Goal: Information Seeking & Learning: Learn about a topic

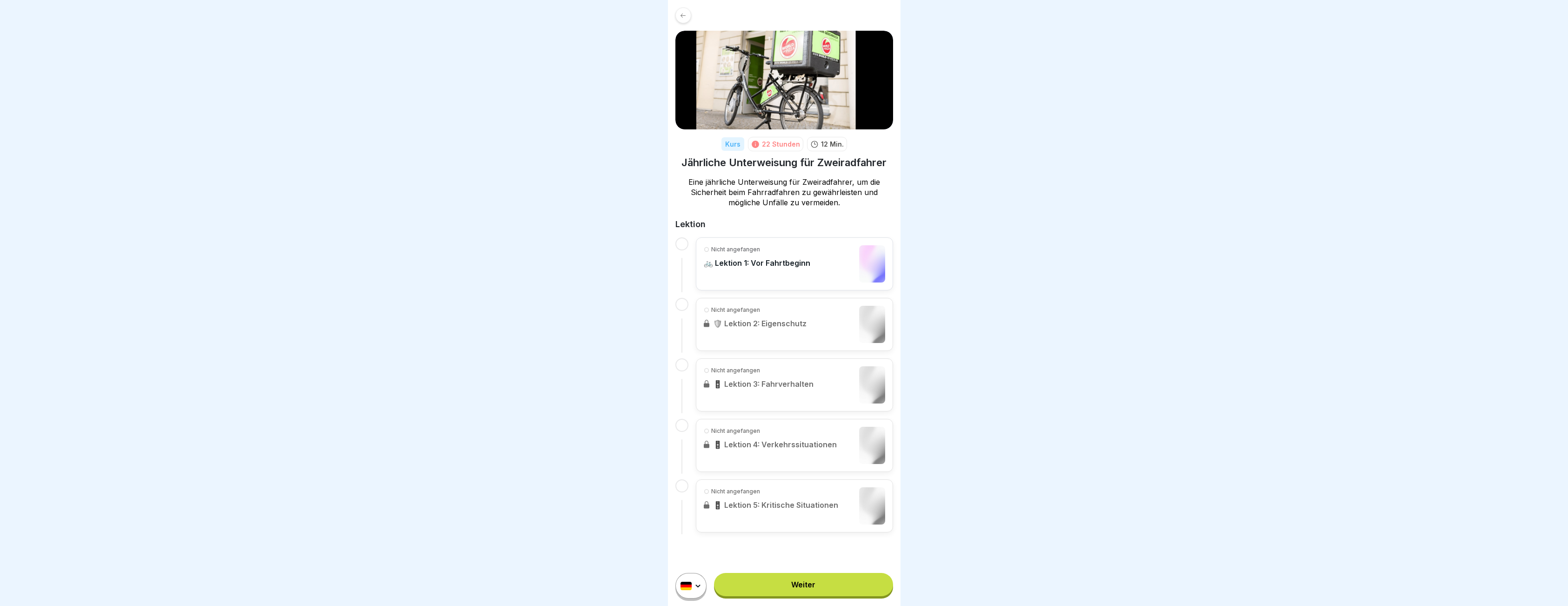
click at [782, 259] on p "🚲 Lektion 1: Vor Fahrtbeginn" at bounding box center [757, 262] width 106 height 9
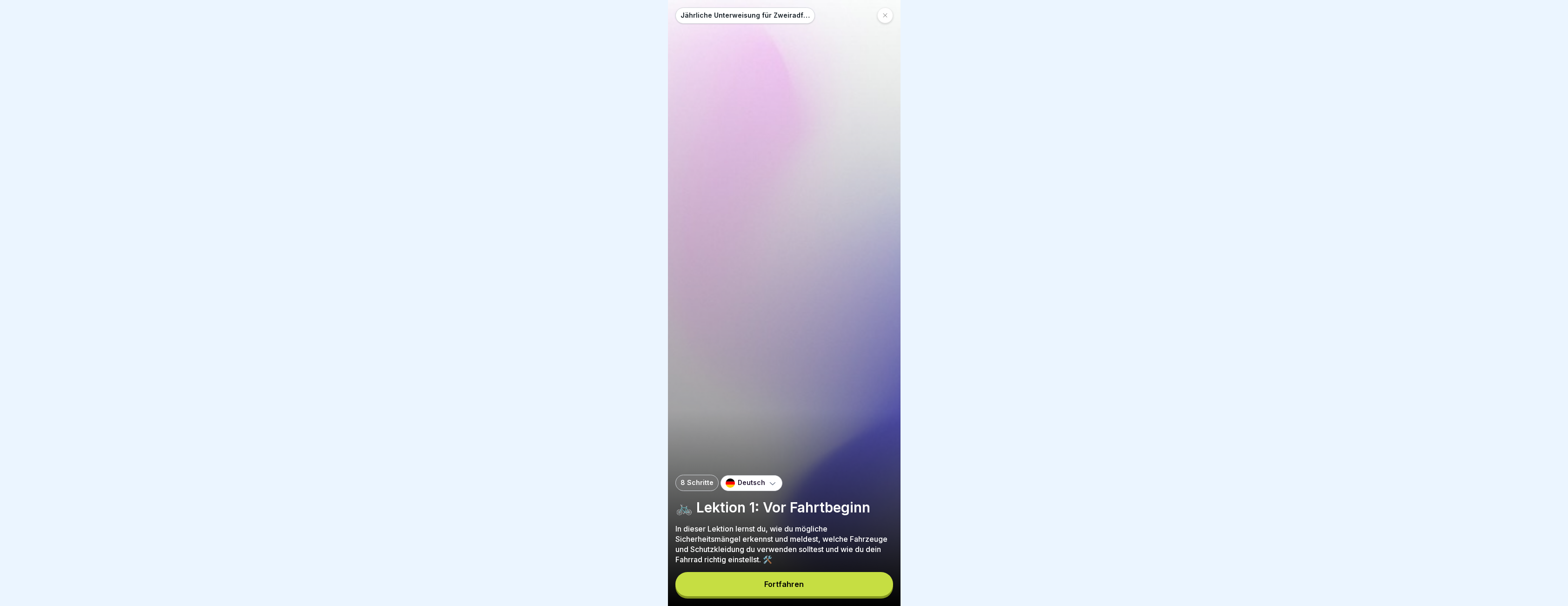
click at [765, 588] on div "Fortfahren" at bounding box center [784, 584] width 40 height 9
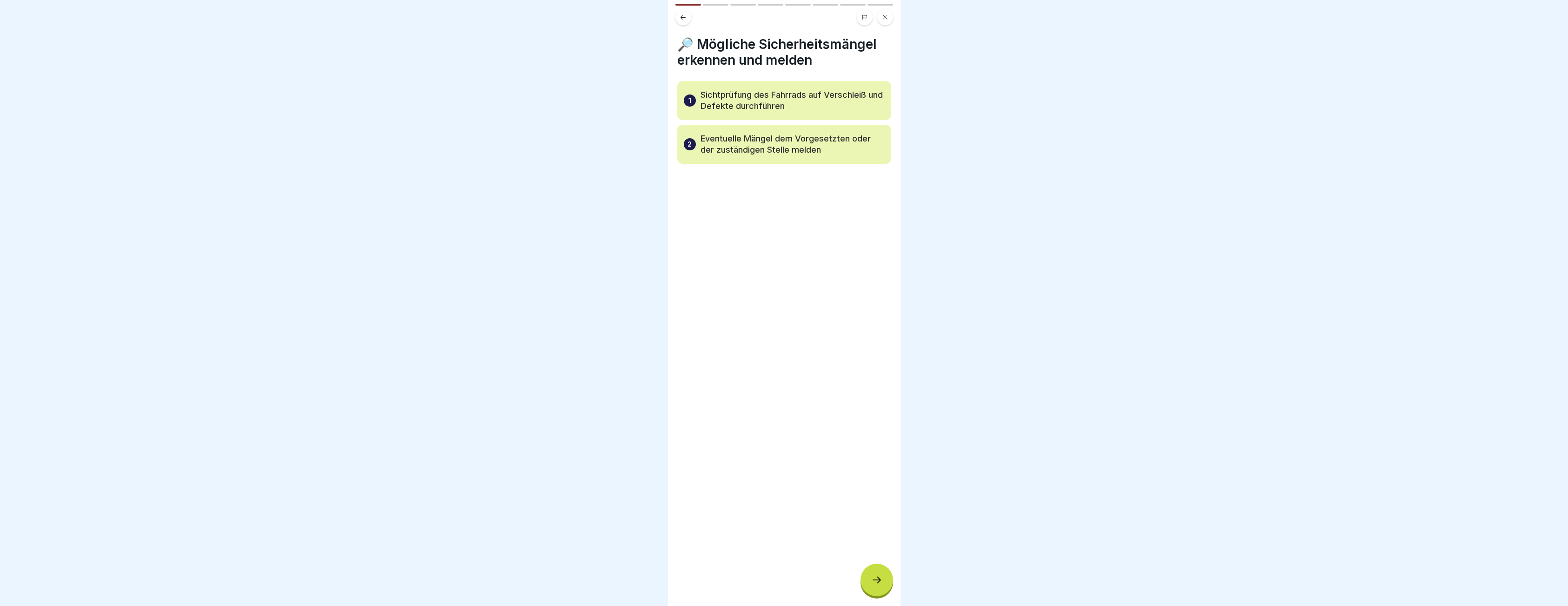
click at [878, 585] on icon at bounding box center [877, 580] width 11 height 11
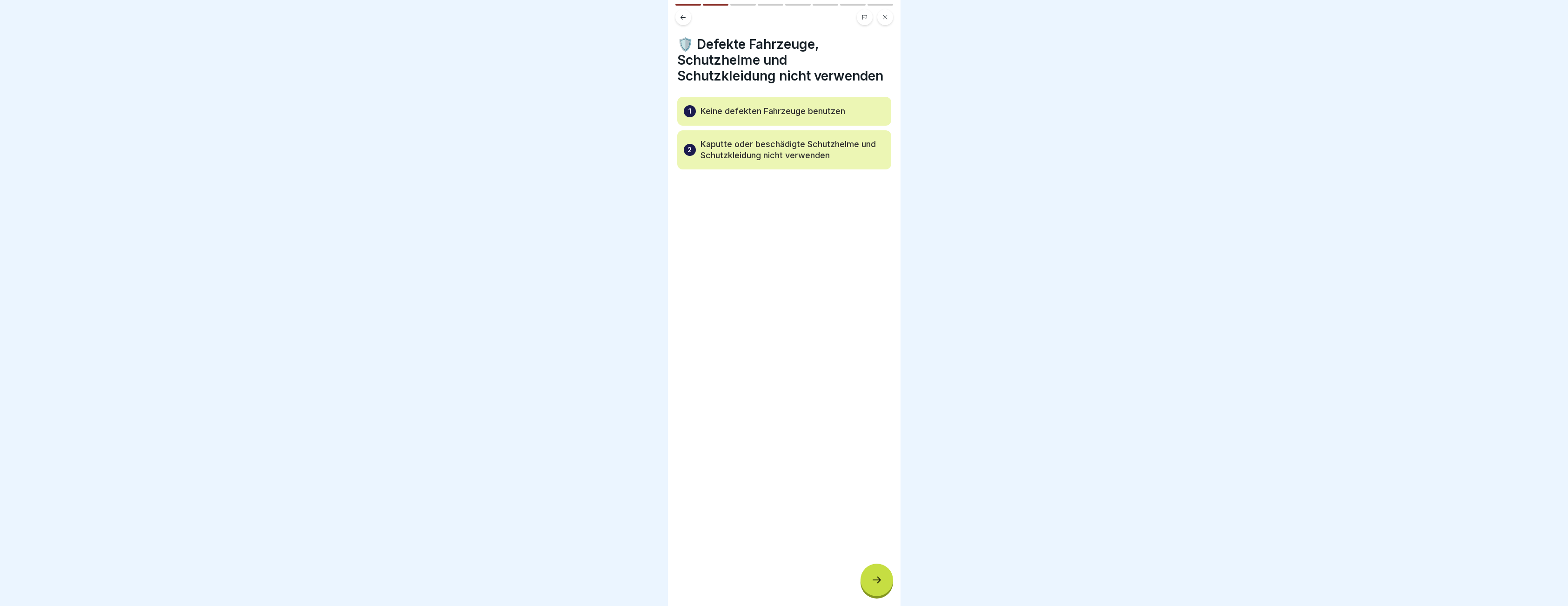
click at [878, 585] on icon at bounding box center [877, 580] width 11 height 11
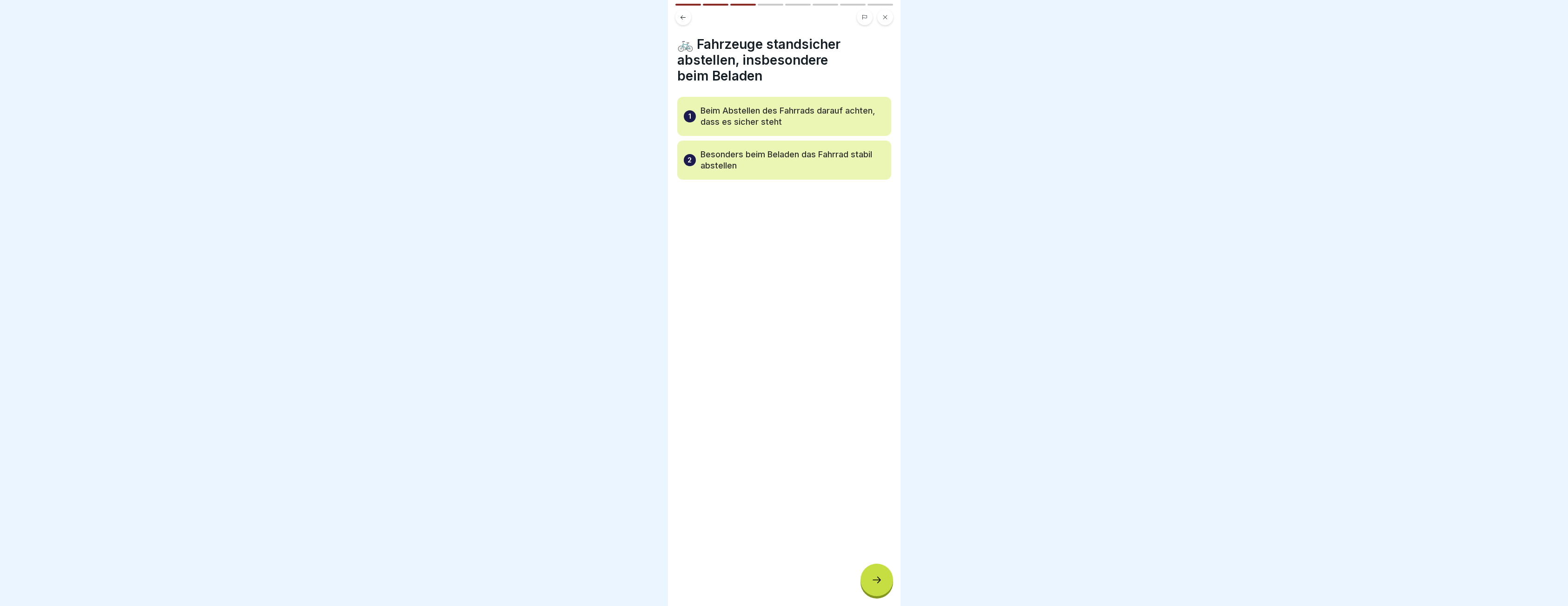
click at [878, 585] on icon at bounding box center [877, 580] width 11 height 11
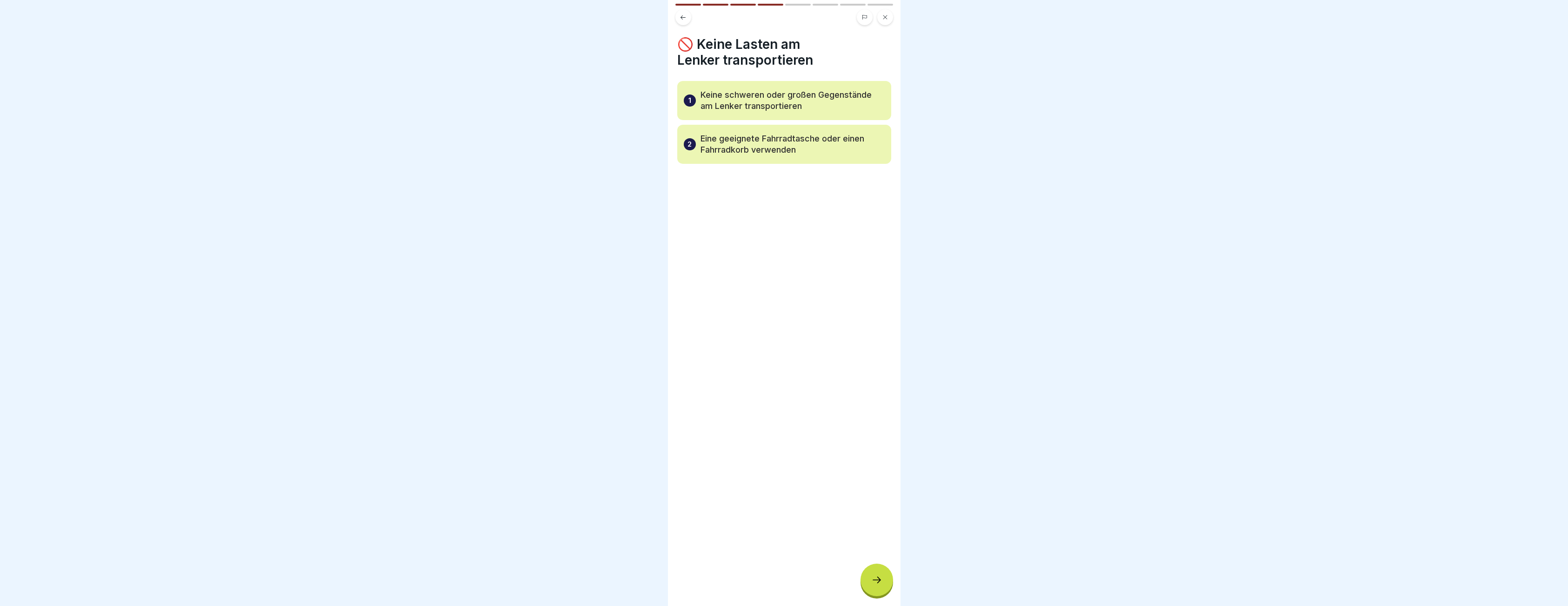
click at [878, 585] on icon at bounding box center [877, 580] width 11 height 11
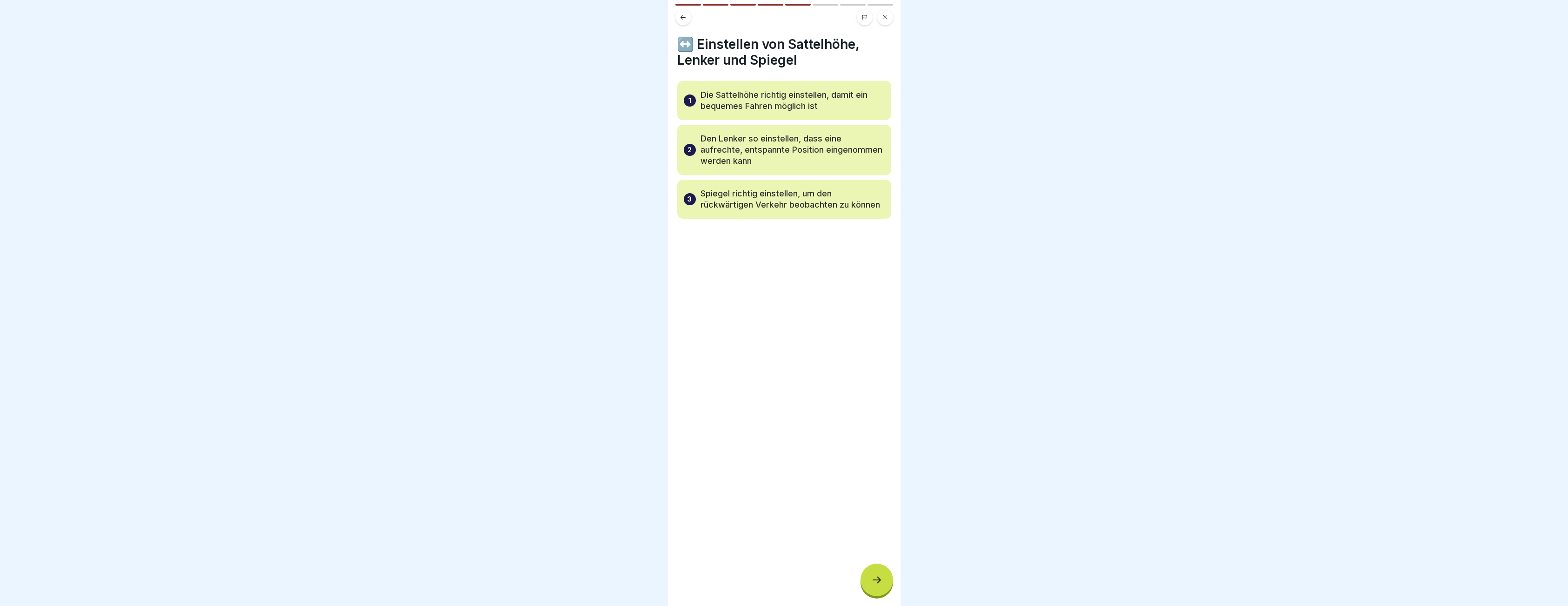
click at [878, 585] on icon at bounding box center [877, 580] width 11 height 11
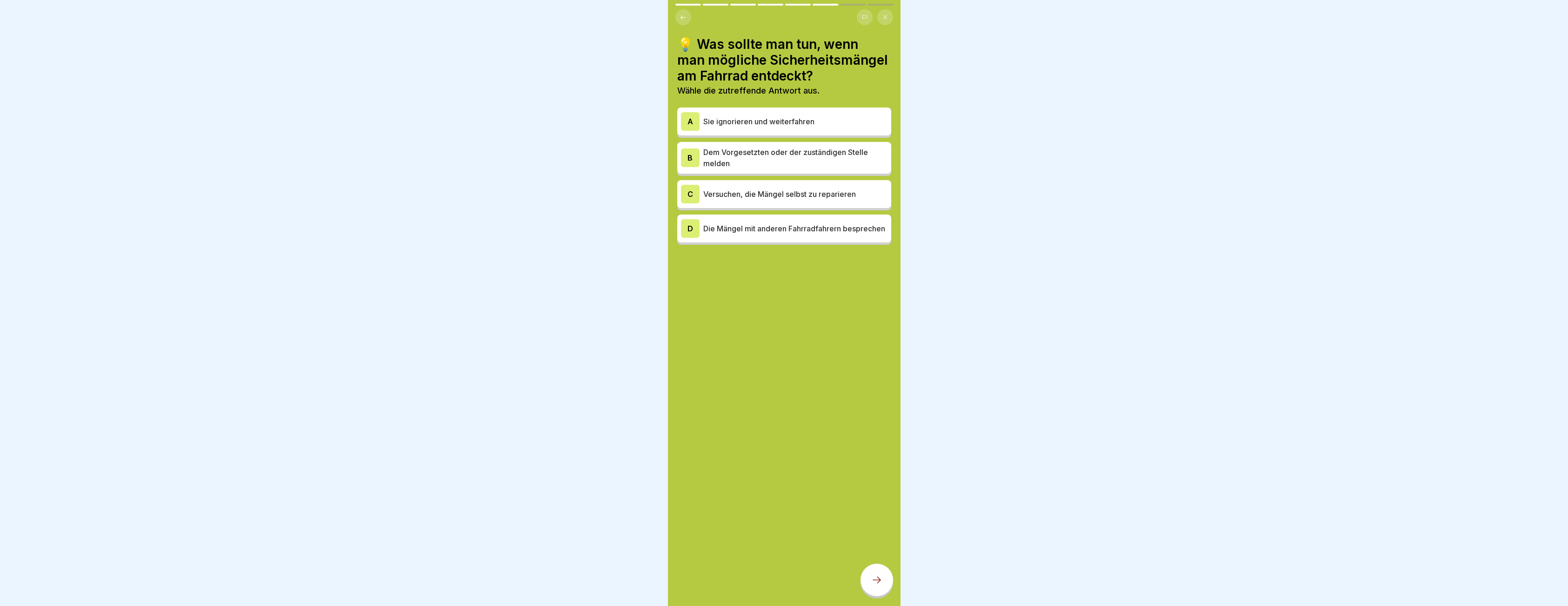
click at [878, 583] on icon at bounding box center [877, 580] width 9 height 7
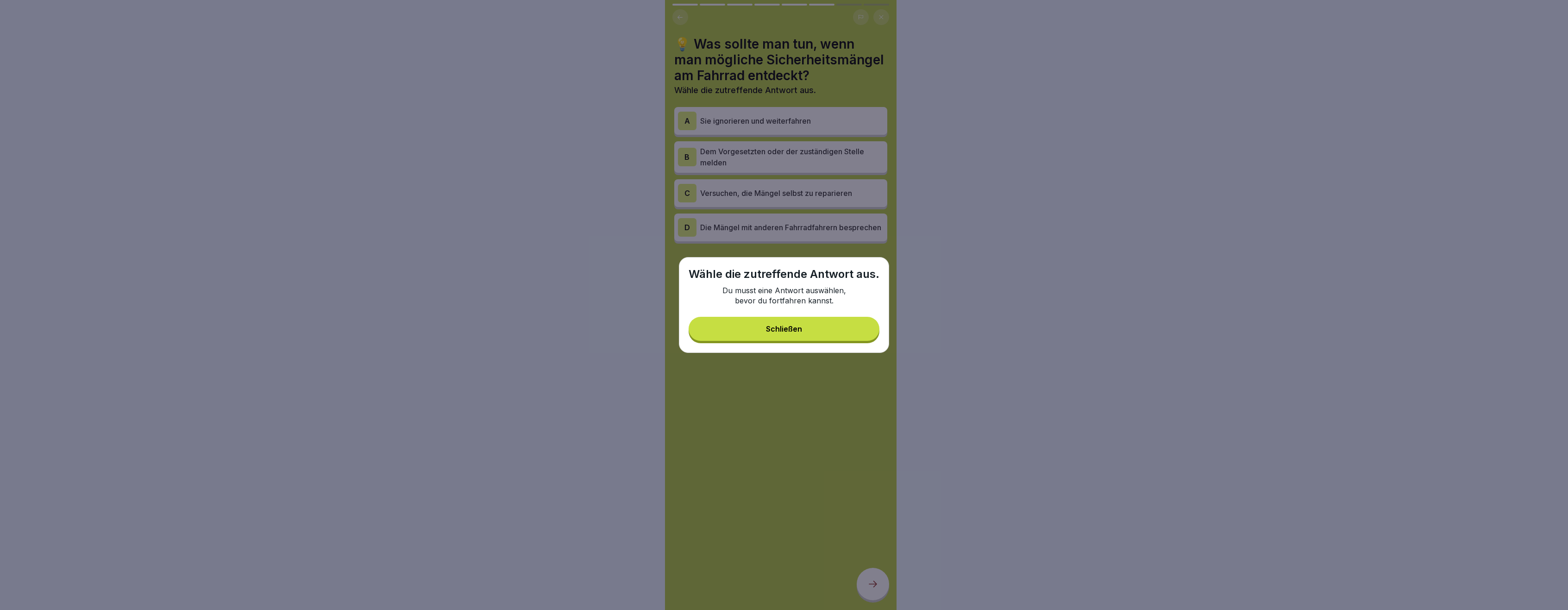
click at [791, 323] on button "Schließen" at bounding box center [783, 329] width 191 height 24
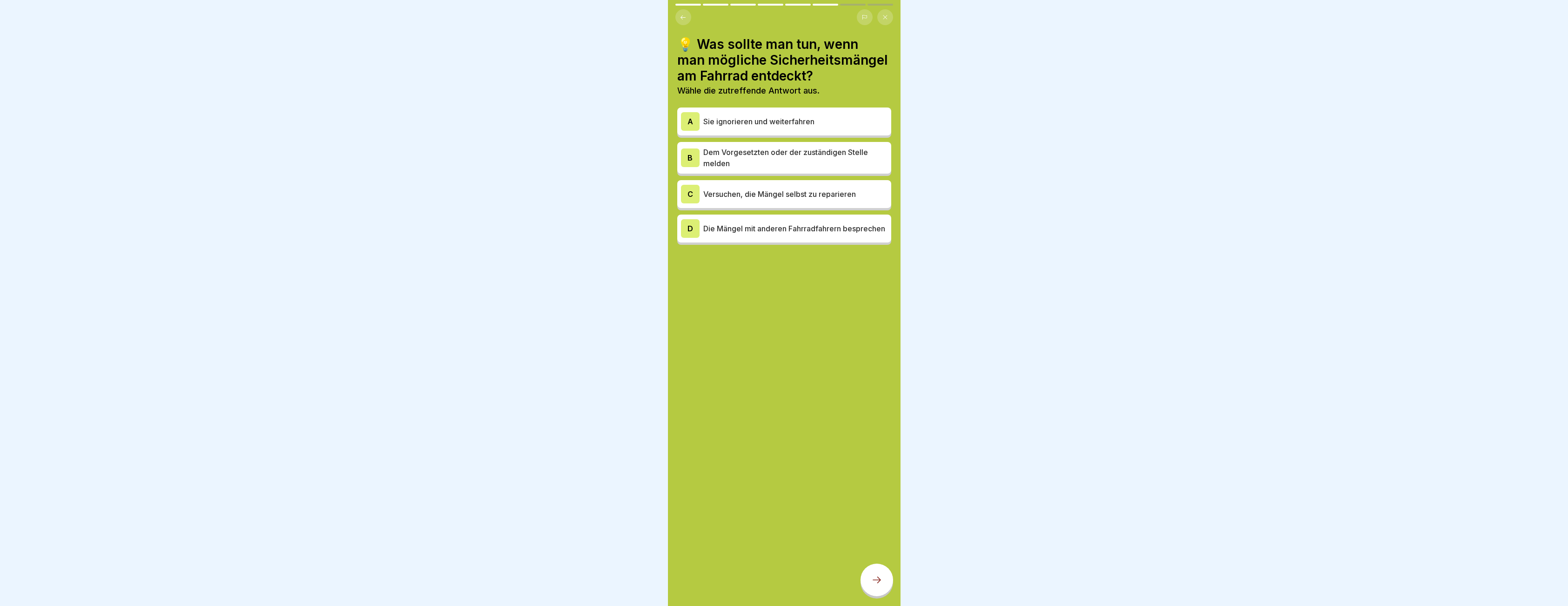
click at [730, 166] on p "Dem Vorgesetzten oder der zuständigen Stelle melden" at bounding box center [795, 158] width 184 height 23
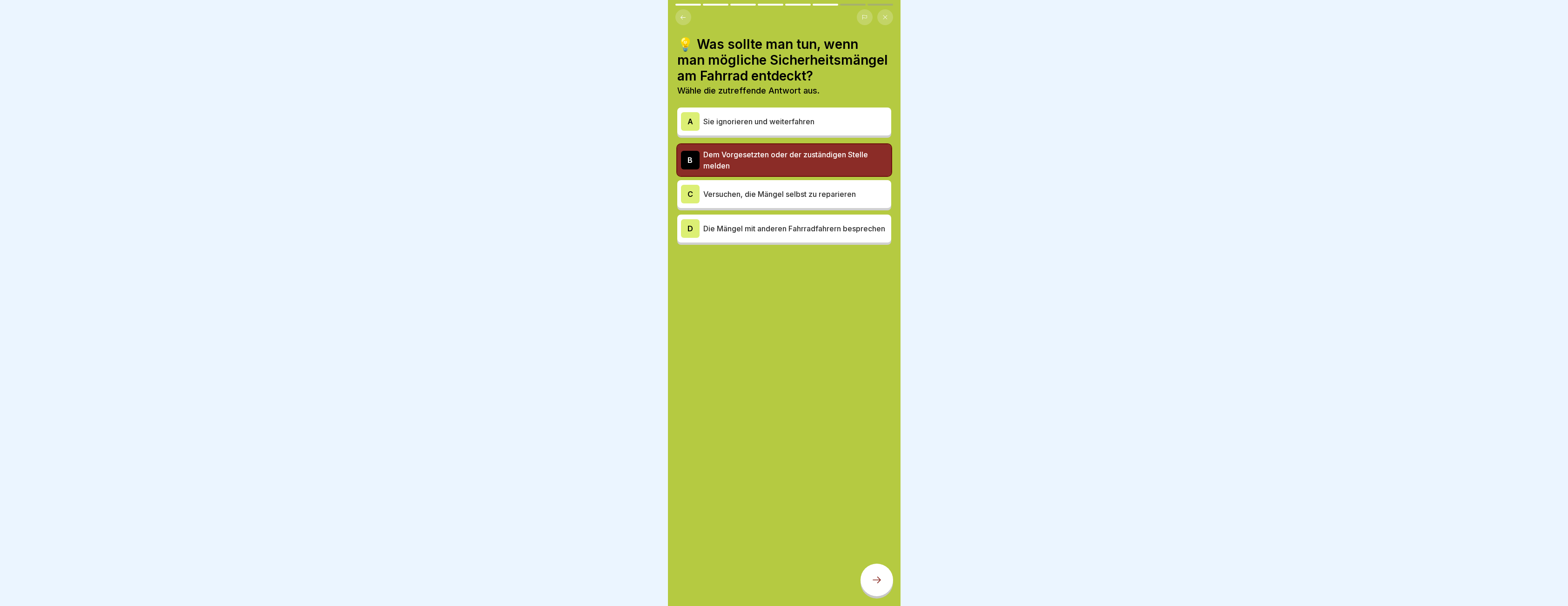
click at [866, 590] on div at bounding box center [876, 579] width 32 height 32
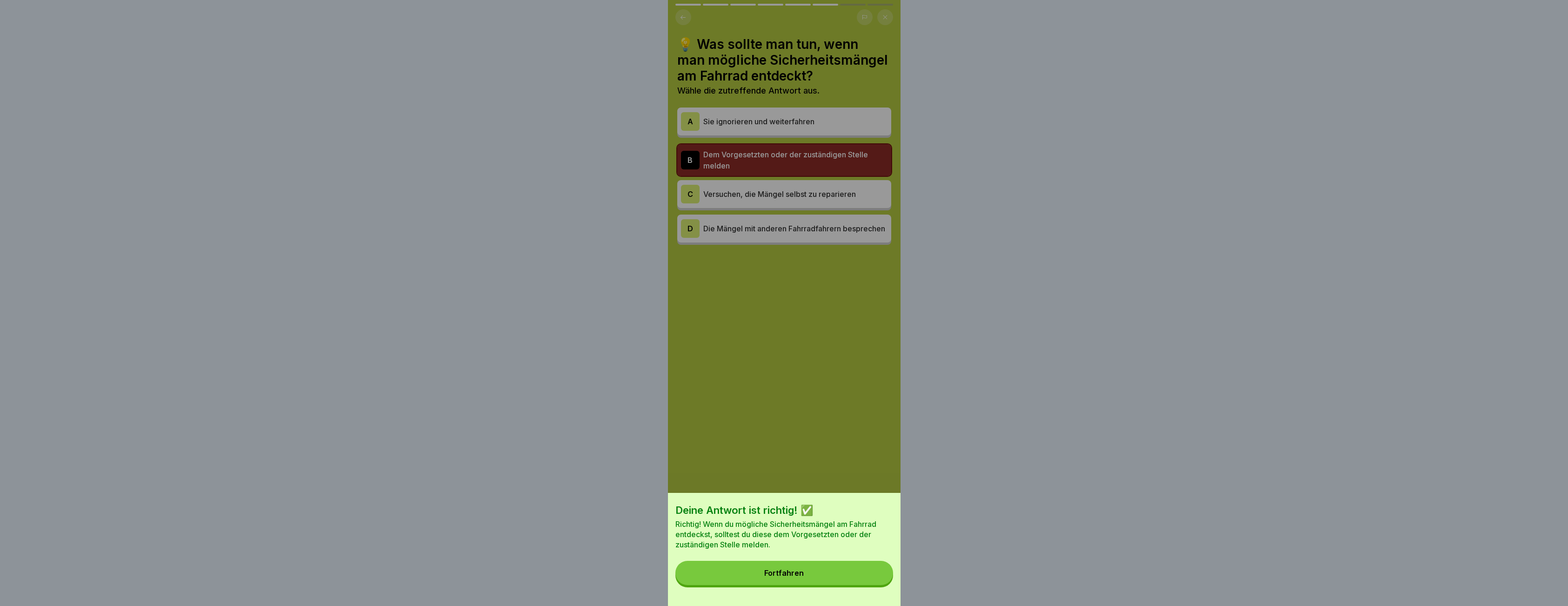
click at [791, 585] on button "Fortfahren" at bounding box center [784, 573] width 218 height 24
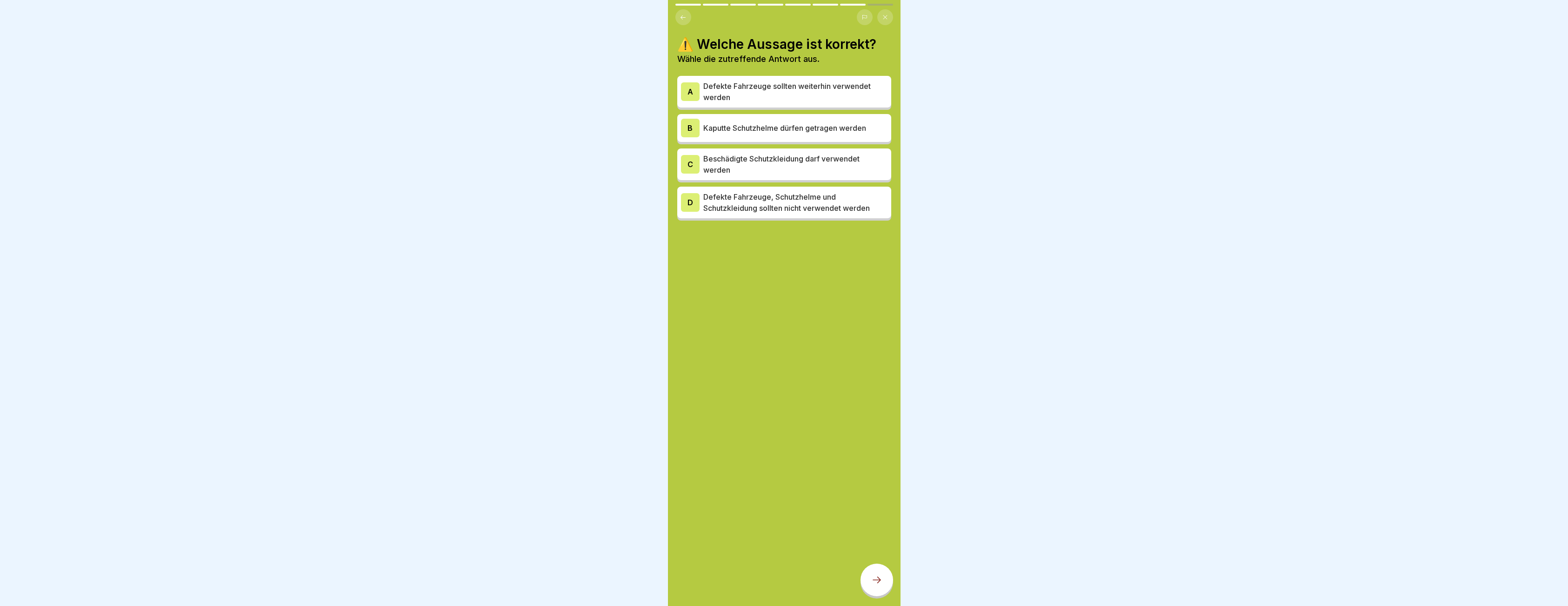
click at [743, 205] on p "Defekte Fahrzeuge, Schutzhelme und Schutzkleidung sollten nicht verwendet werden" at bounding box center [795, 202] width 184 height 23
click at [879, 583] on icon at bounding box center [877, 580] width 11 height 11
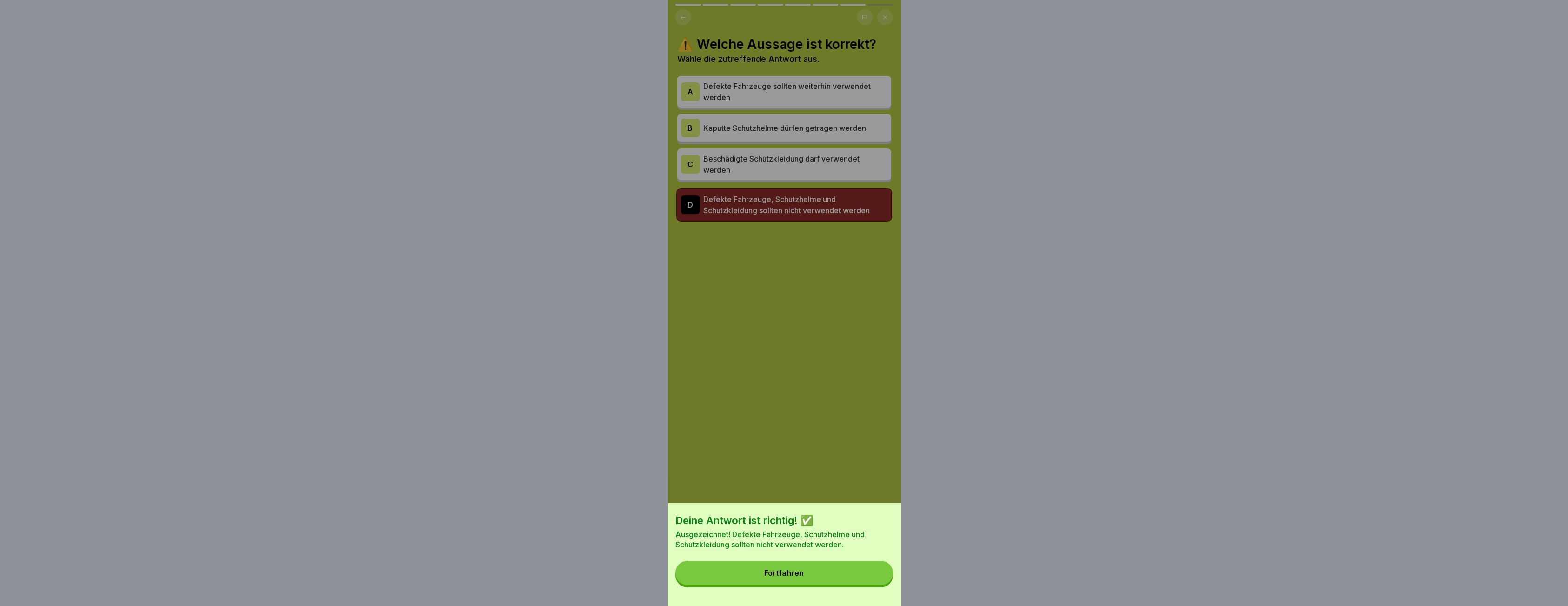
click at [776, 577] on div "Fortfahren" at bounding box center [784, 573] width 40 height 9
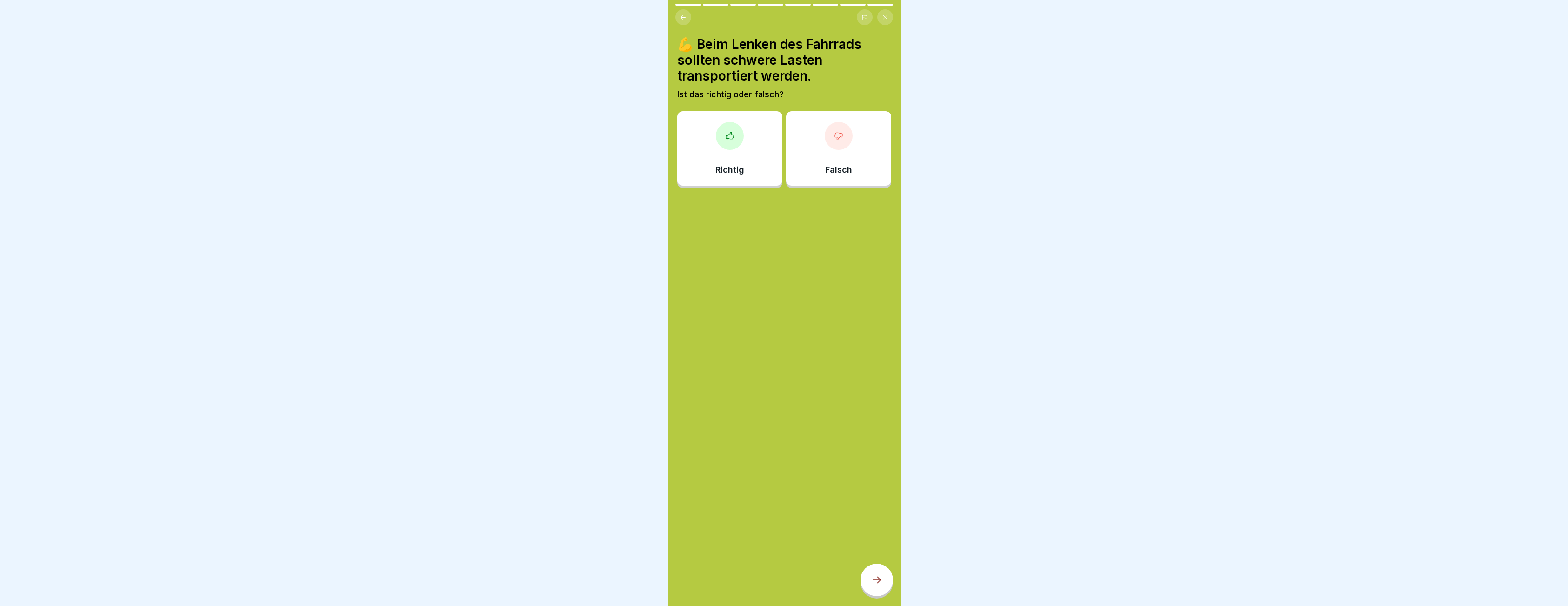
click at [844, 152] on div "Falsch" at bounding box center [839, 149] width 105 height 75
click at [880, 583] on icon at bounding box center [877, 580] width 11 height 11
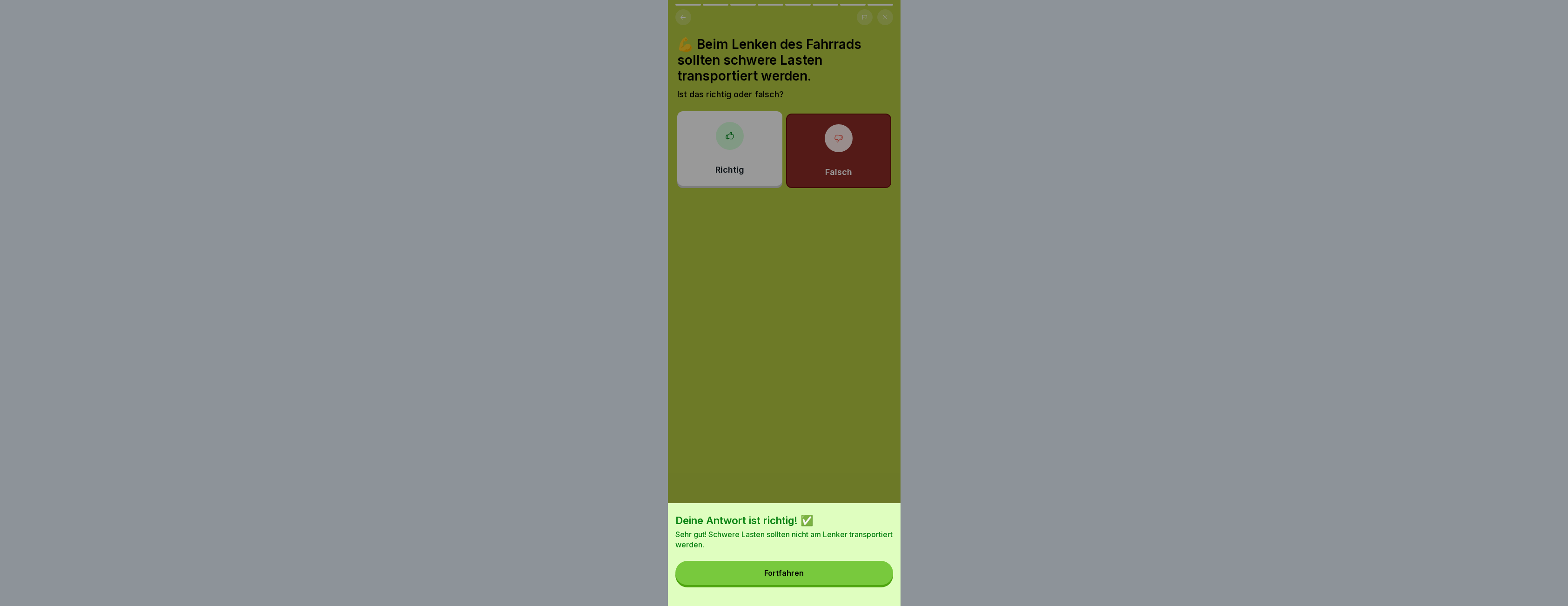
click at [799, 585] on button "Fortfahren" at bounding box center [784, 573] width 218 height 24
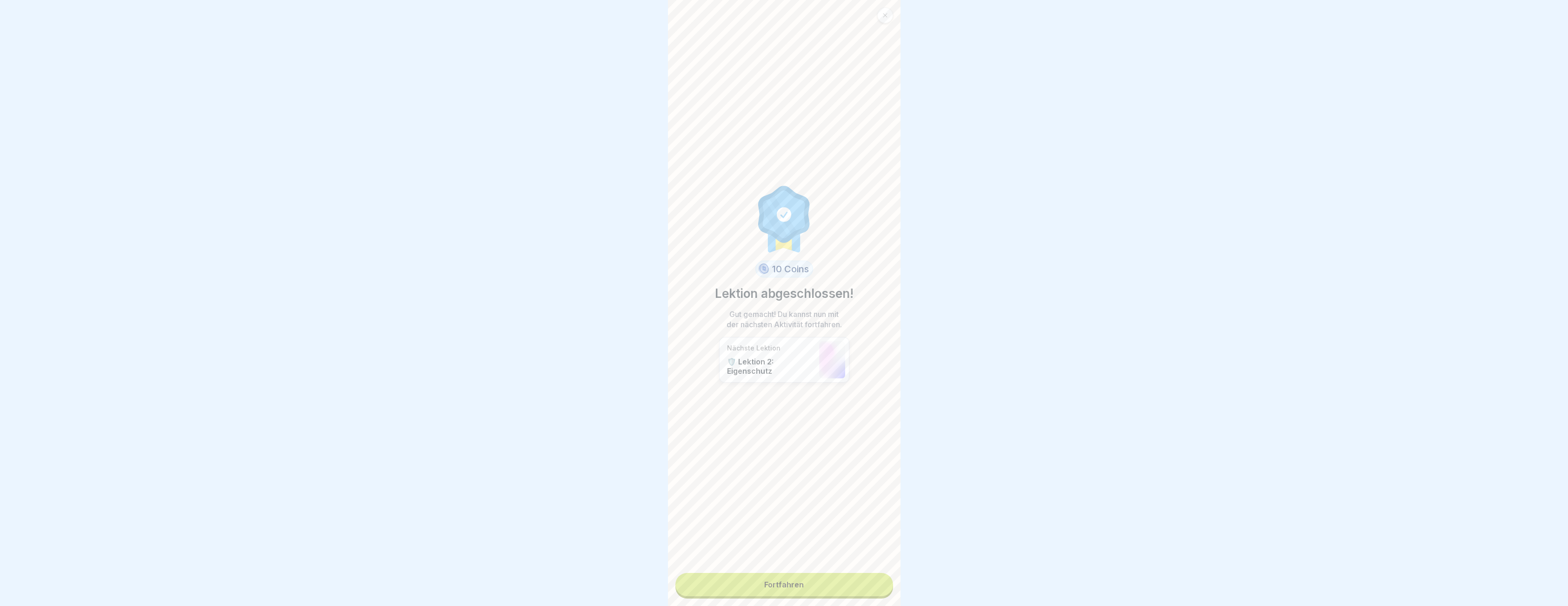
click at [767, 585] on link "Fortfahren" at bounding box center [784, 585] width 218 height 23
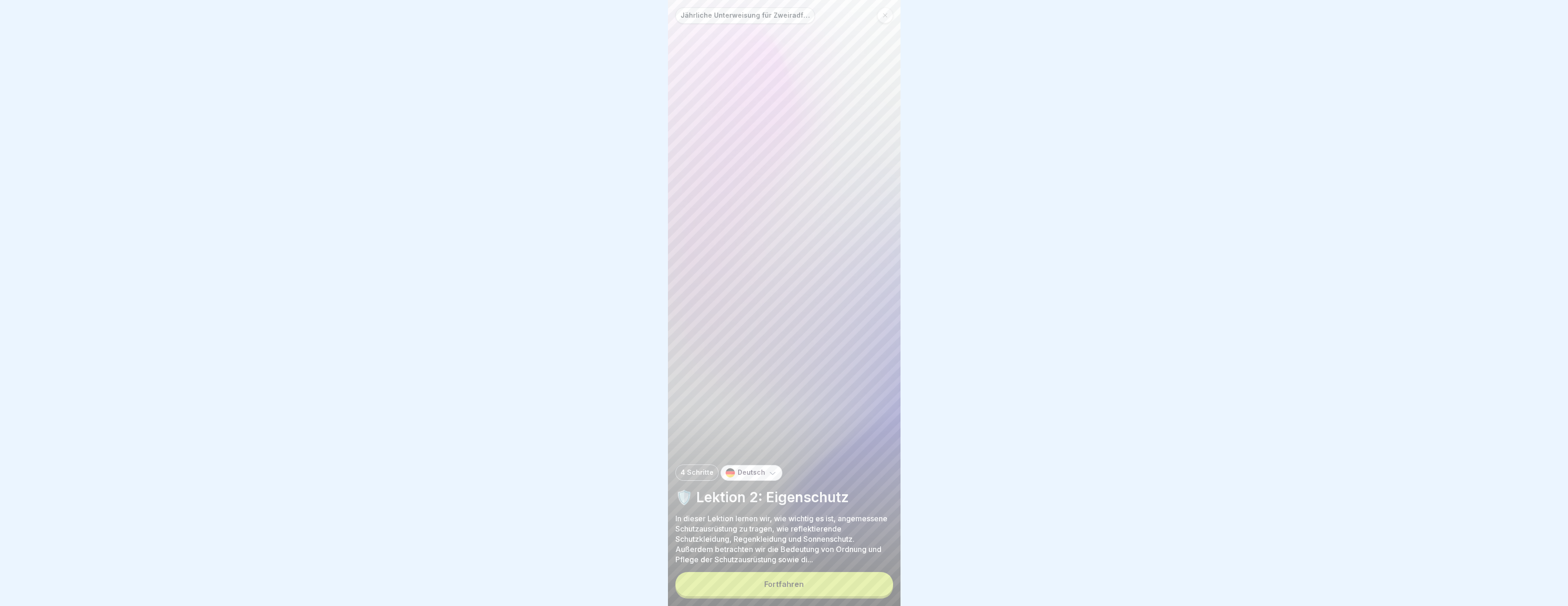
click at [803, 590] on button "Fortfahren" at bounding box center [784, 584] width 218 height 24
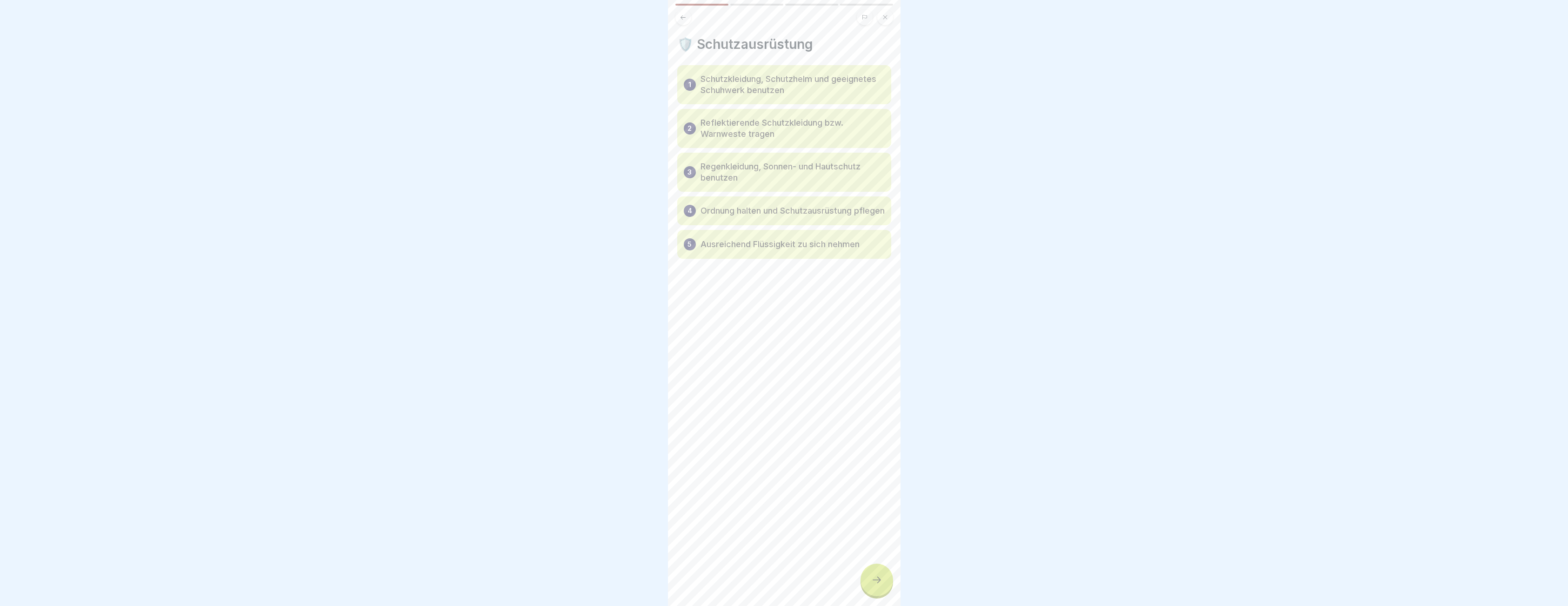
click at [875, 585] on icon at bounding box center [877, 580] width 11 height 11
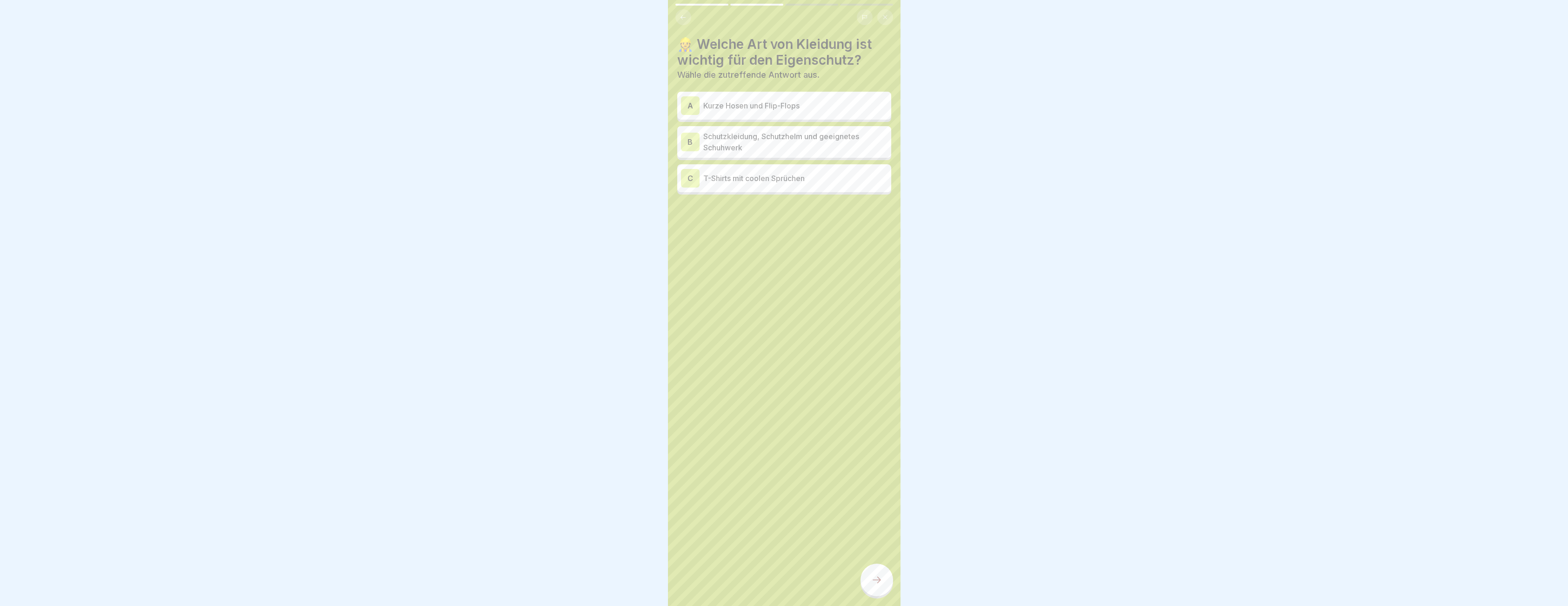
click at [817, 137] on p "Schutzkleidung, Schutzhelm und geeignetes Schuhwerk" at bounding box center [795, 142] width 184 height 23
click at [872, 585] on icon at bounding box center [877, 580] width 11 height 11
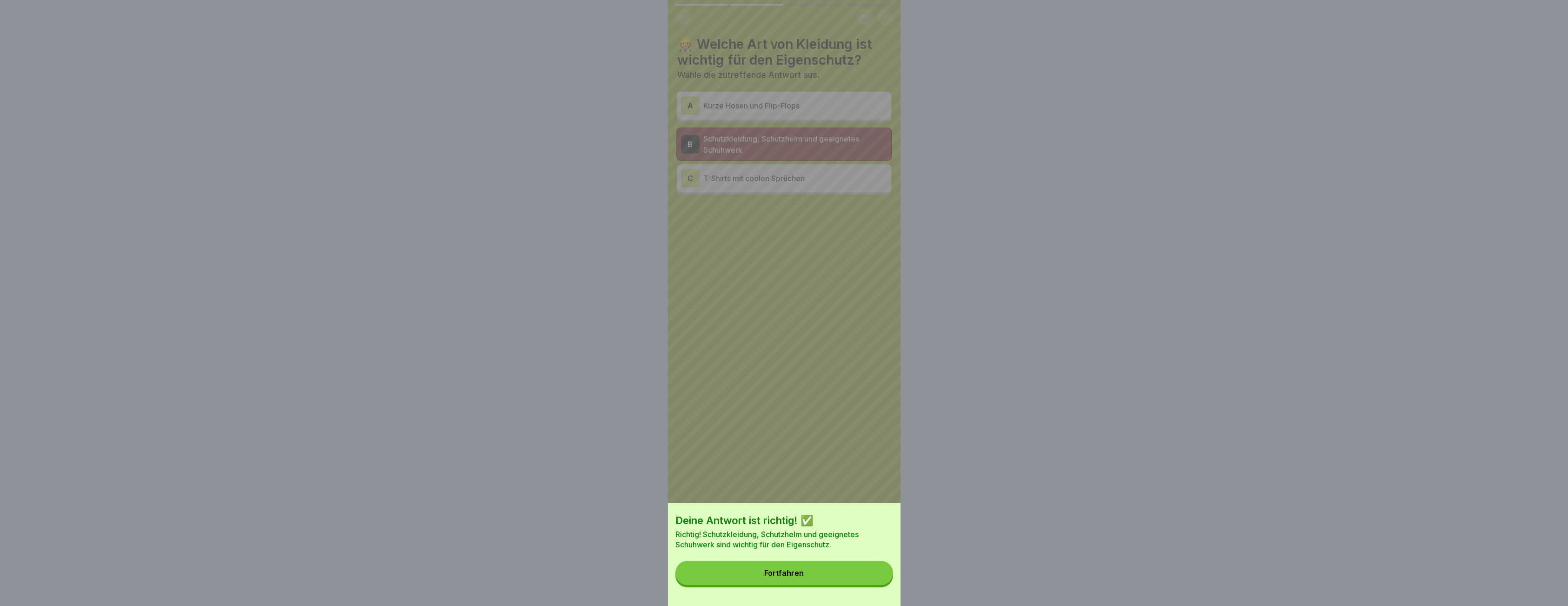
click at [814, 583] on button "Fortfahren" at bounding box center [784, 573] width 218 height 24
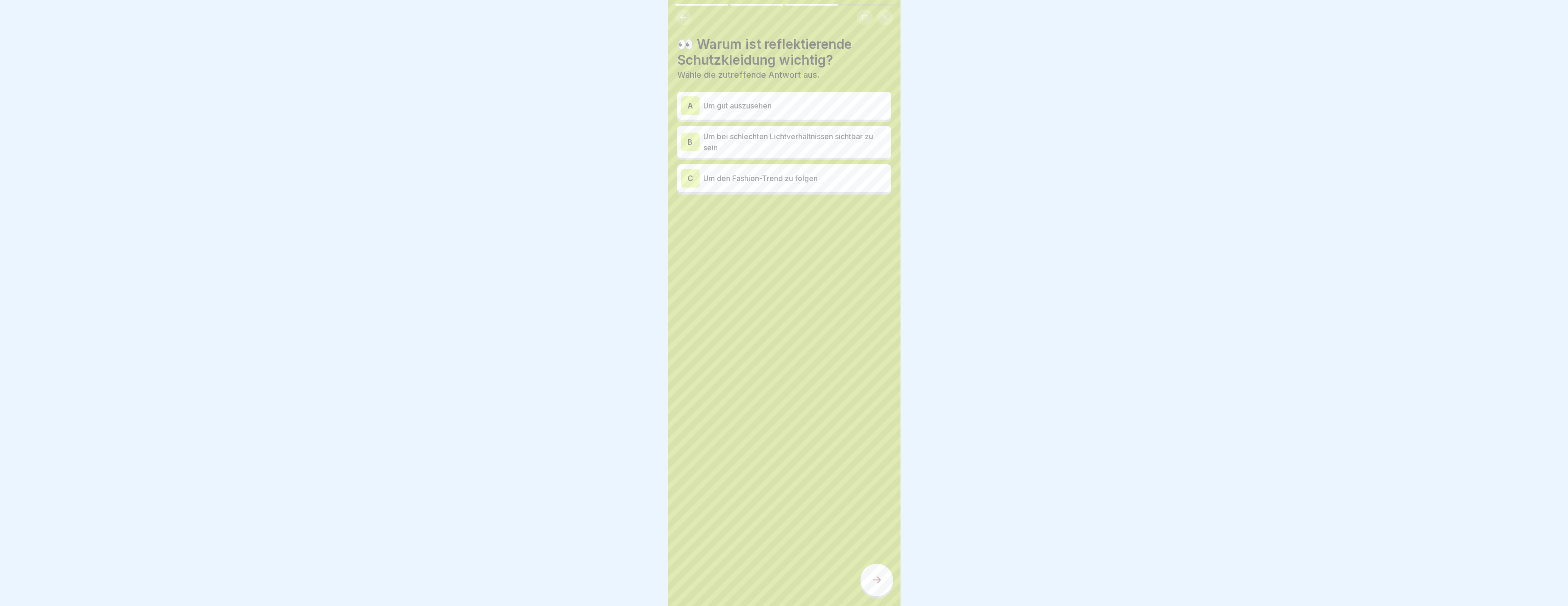
click at [765, 144] on p "Um bei schlechten Lichtverhältnissen sichtbar zu sein" at bounding box center [795, 142] width 184 height 23
click at [872, 577] on div at bounding box center [876, 579] width 32 height 32
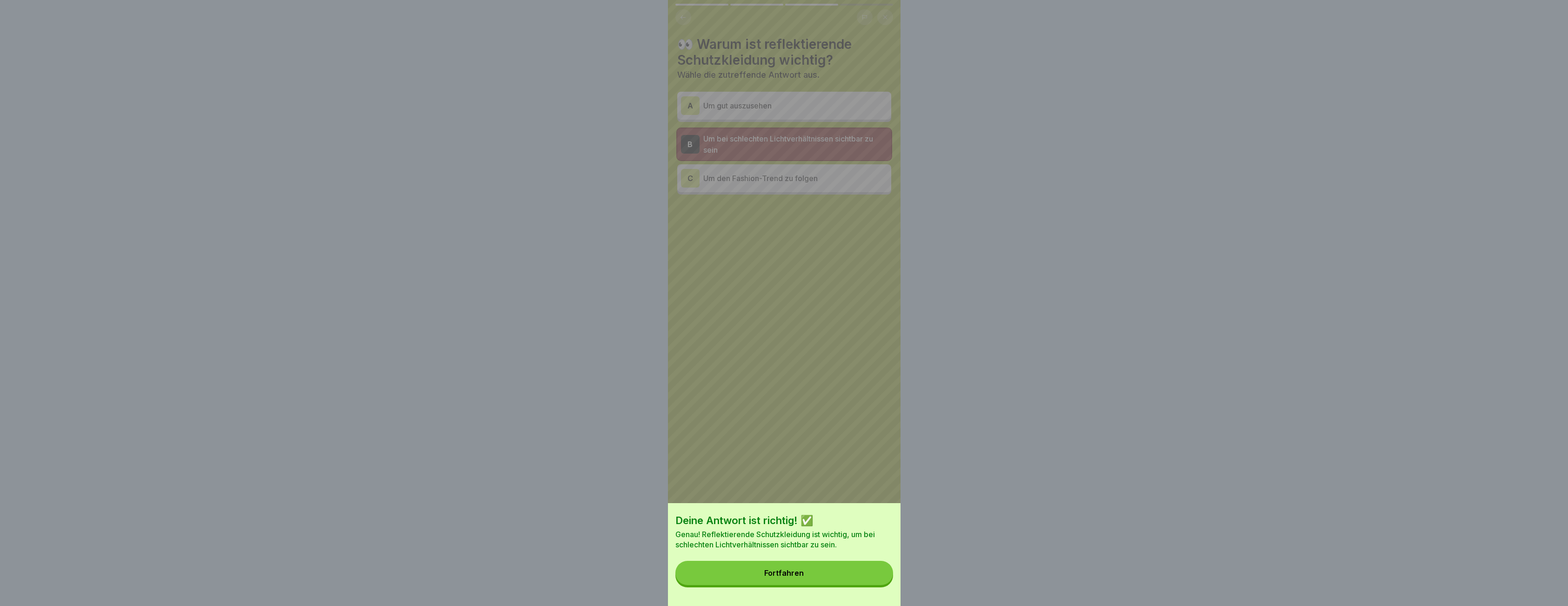
click at [798, 585] on button "Fortfahren" at bounding box center [784, 573] width 218 height 24
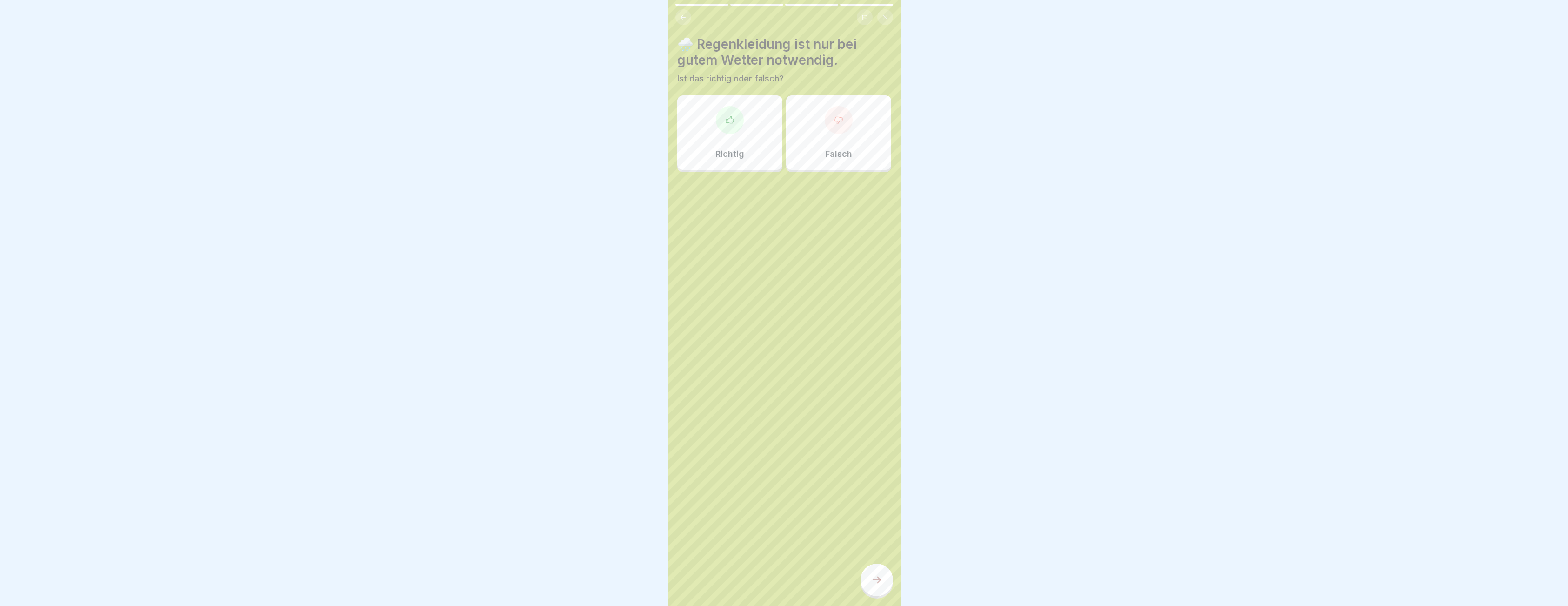
click at [814, 129] on div "Falsch" at bounding box center [839, 133] width 105 height 75
click at [878, 584] on icon at bounding box center [877, 580] width 11 height 11
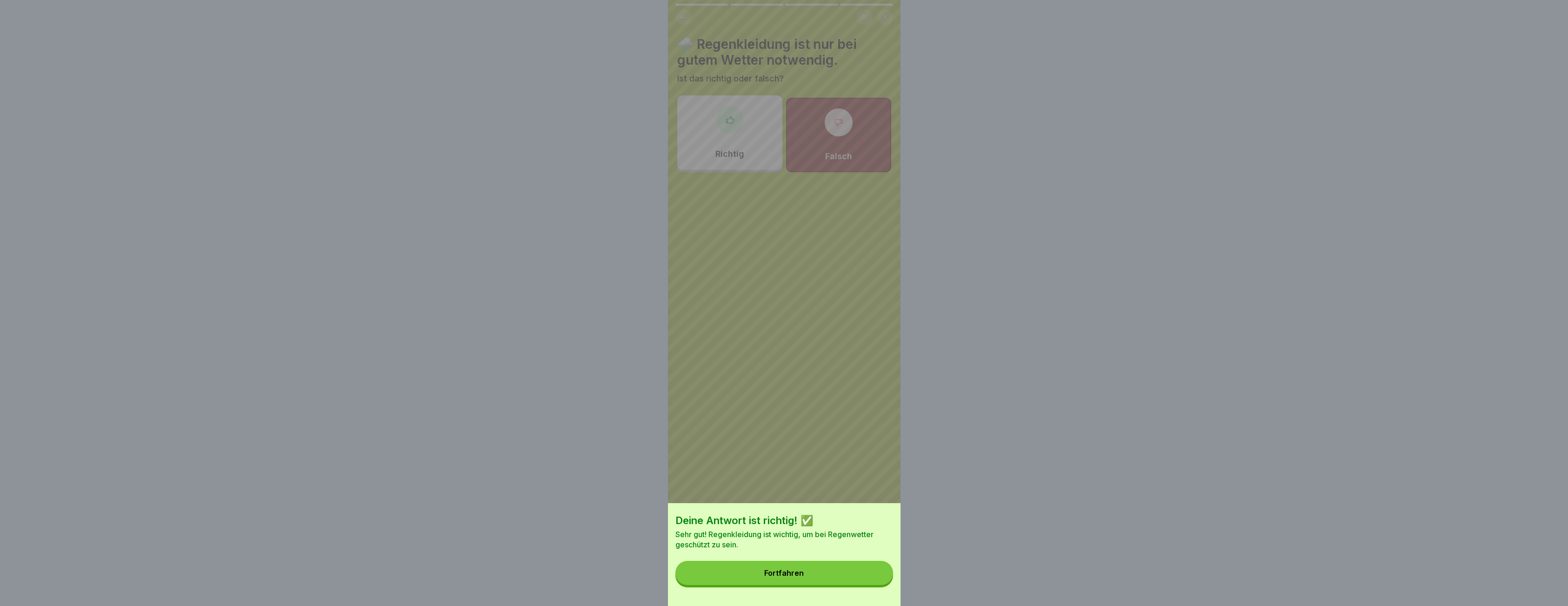
click at [796, 585] on button "Fortfahren" at bounding box center [784, 573] width 218 height 24
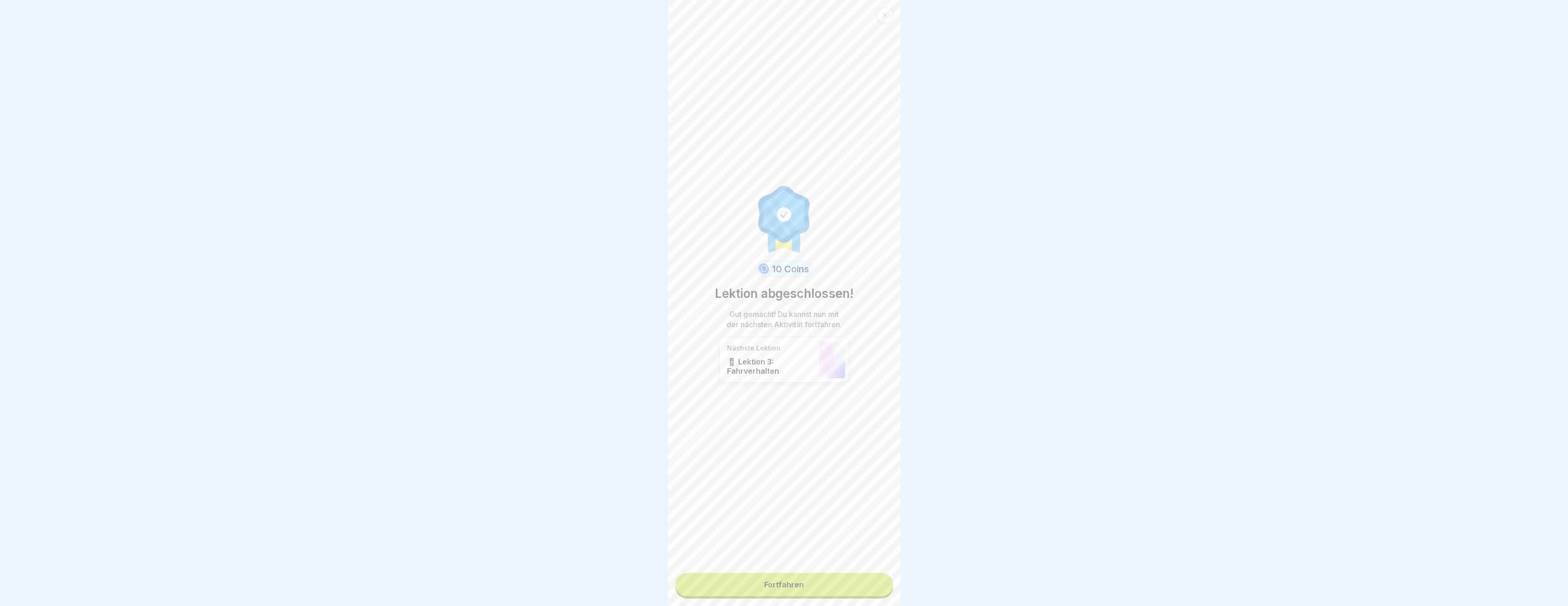
click at [790, 591] on link "Fortfahren" at bounding box center [784, 585] width 218 height 23
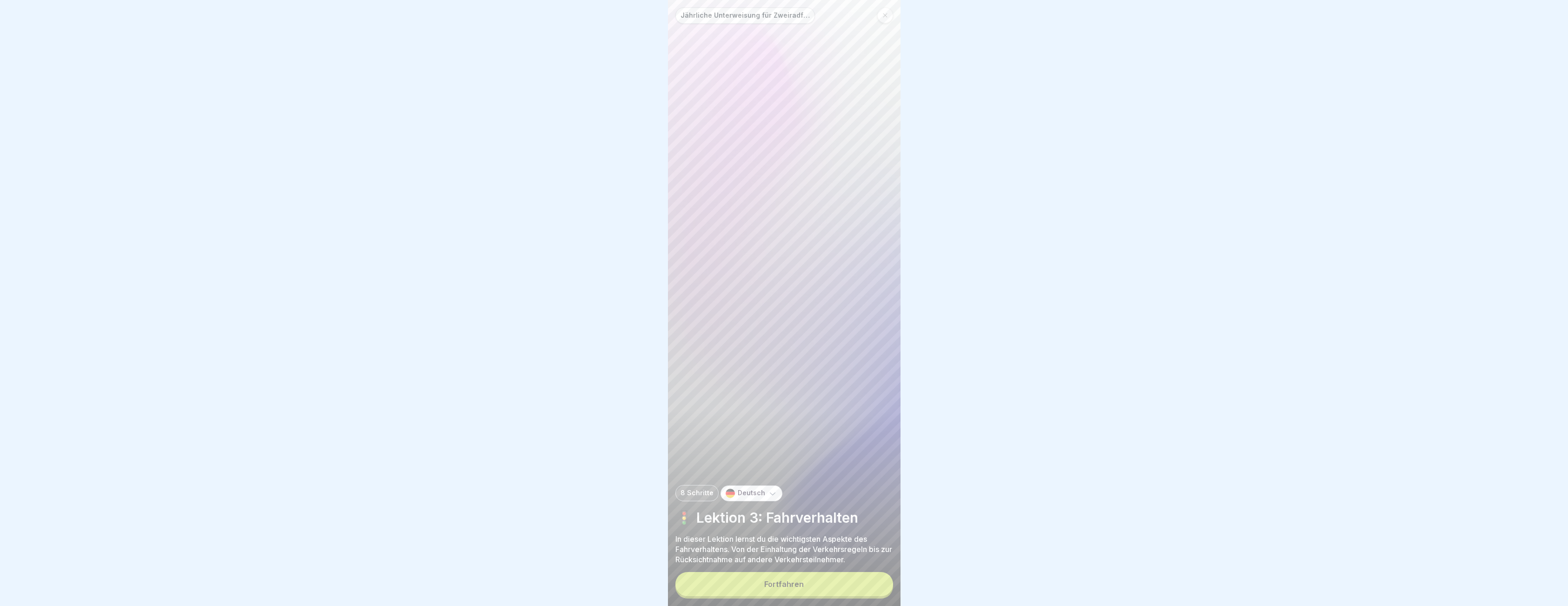
click at [799, 596] on button "Fortfahren" at bounding box center [784, 584] width 218 height 24
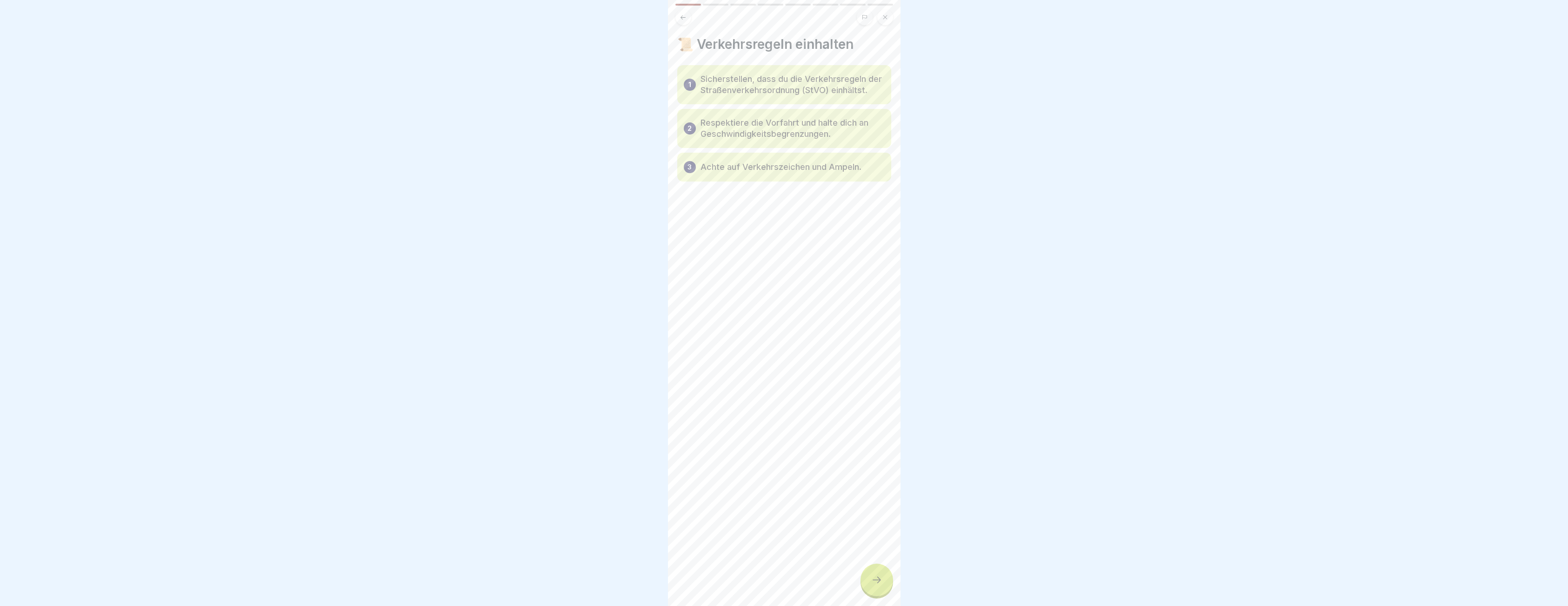
click at [877, 585] on icon at bounding box center [877, 580] width 11 height 11
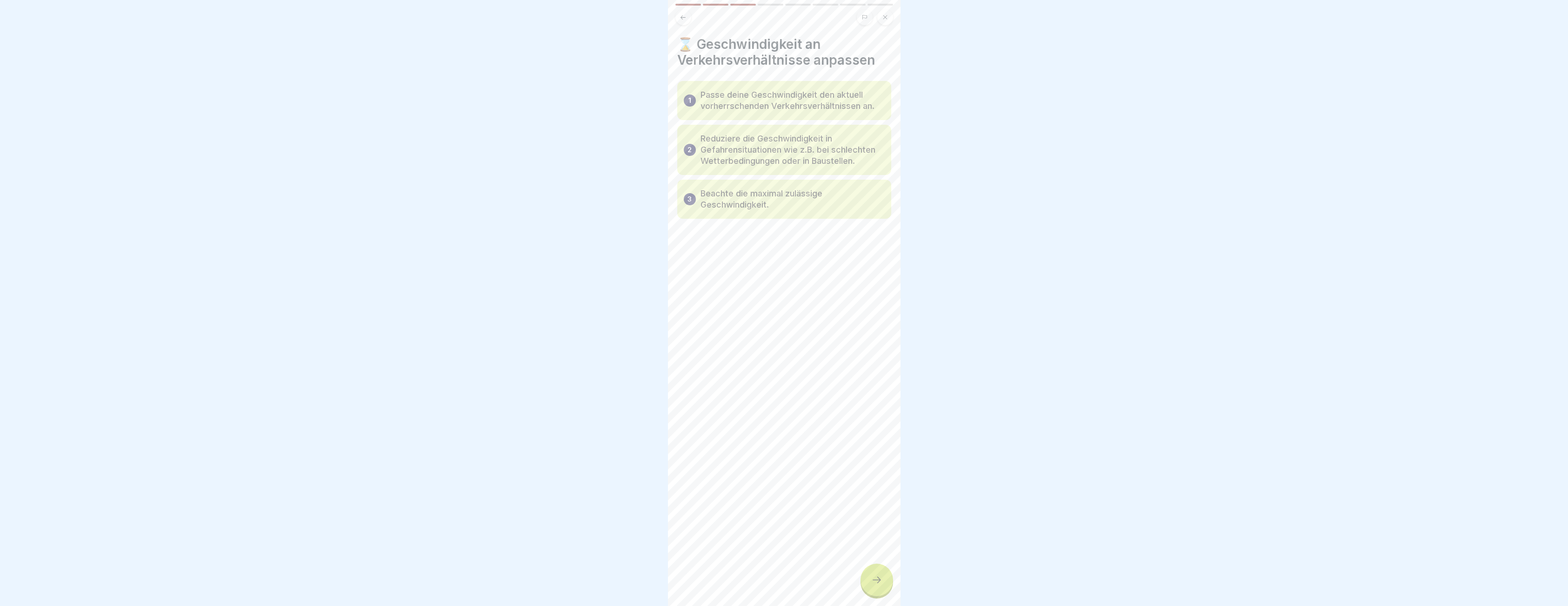
click at [877, 585] on icon at bounding box center [877, 580] width 11 height 11
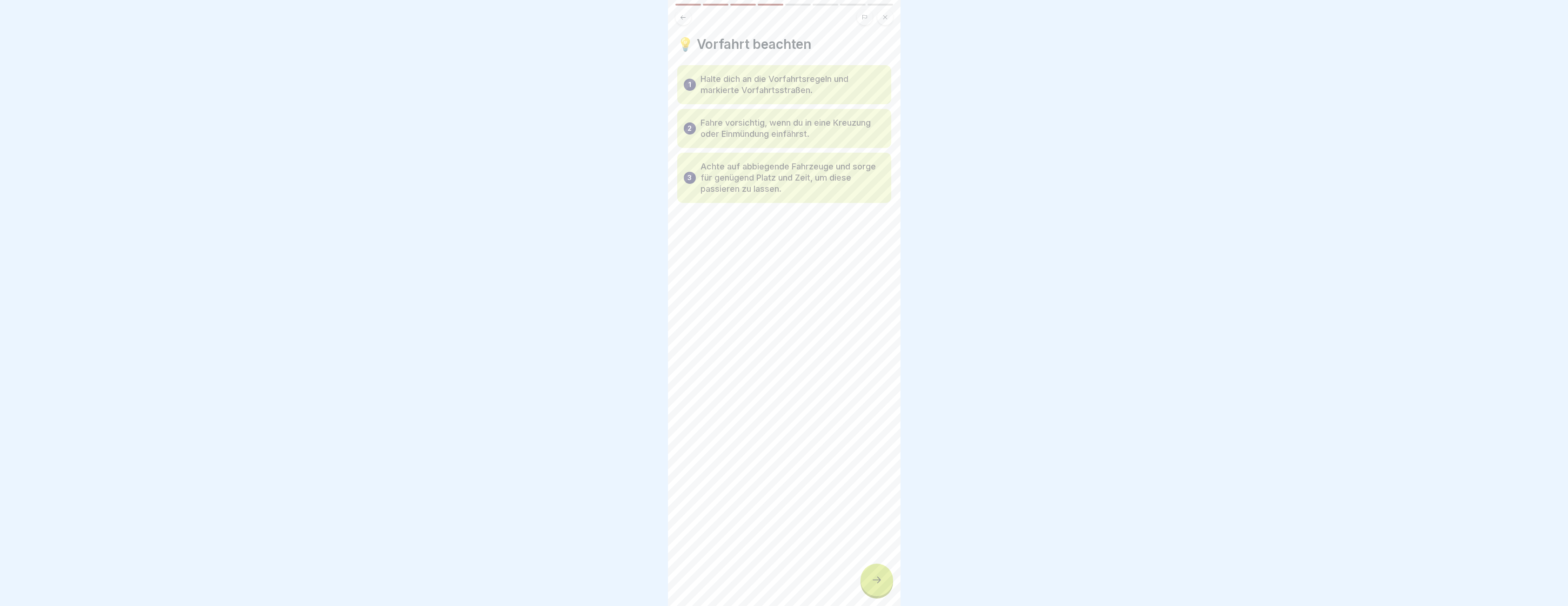
click at [877, 585] on icon at bounding box center [877, 580] width 11 height 11
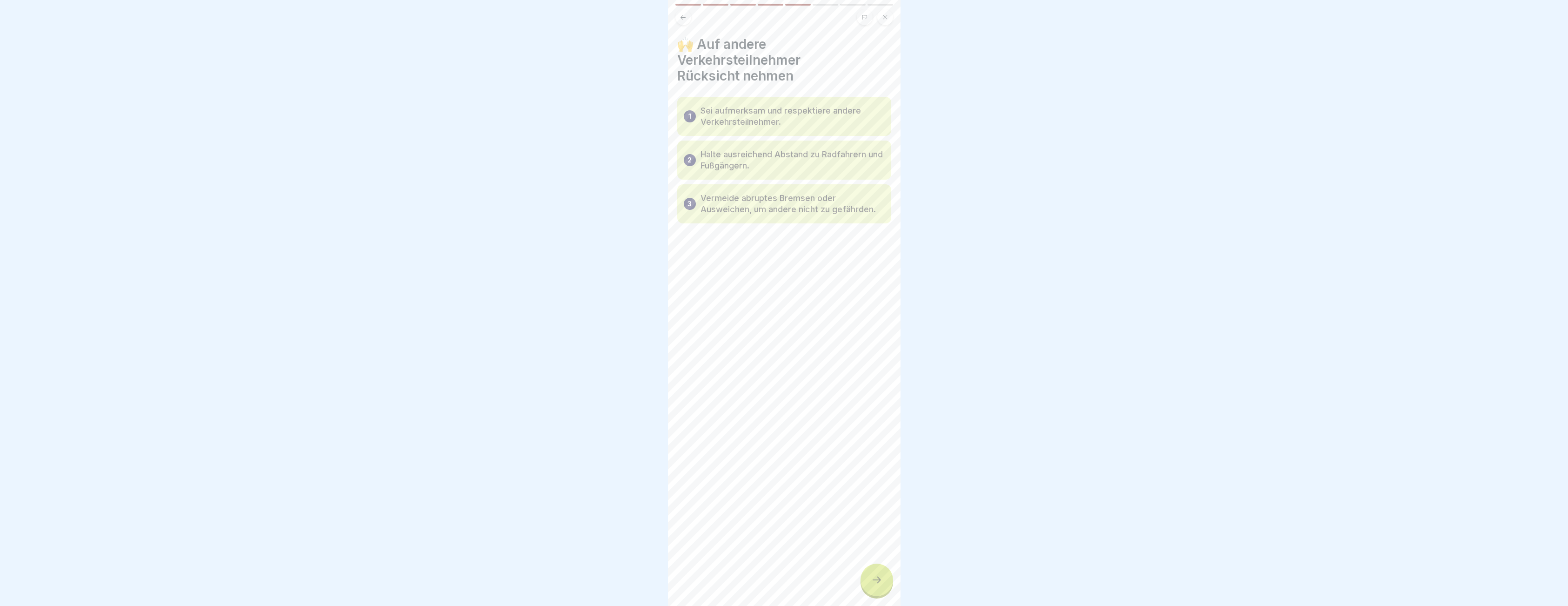
click at [877, 585] on icon at bounding box center [877, 580] width 11 height 11
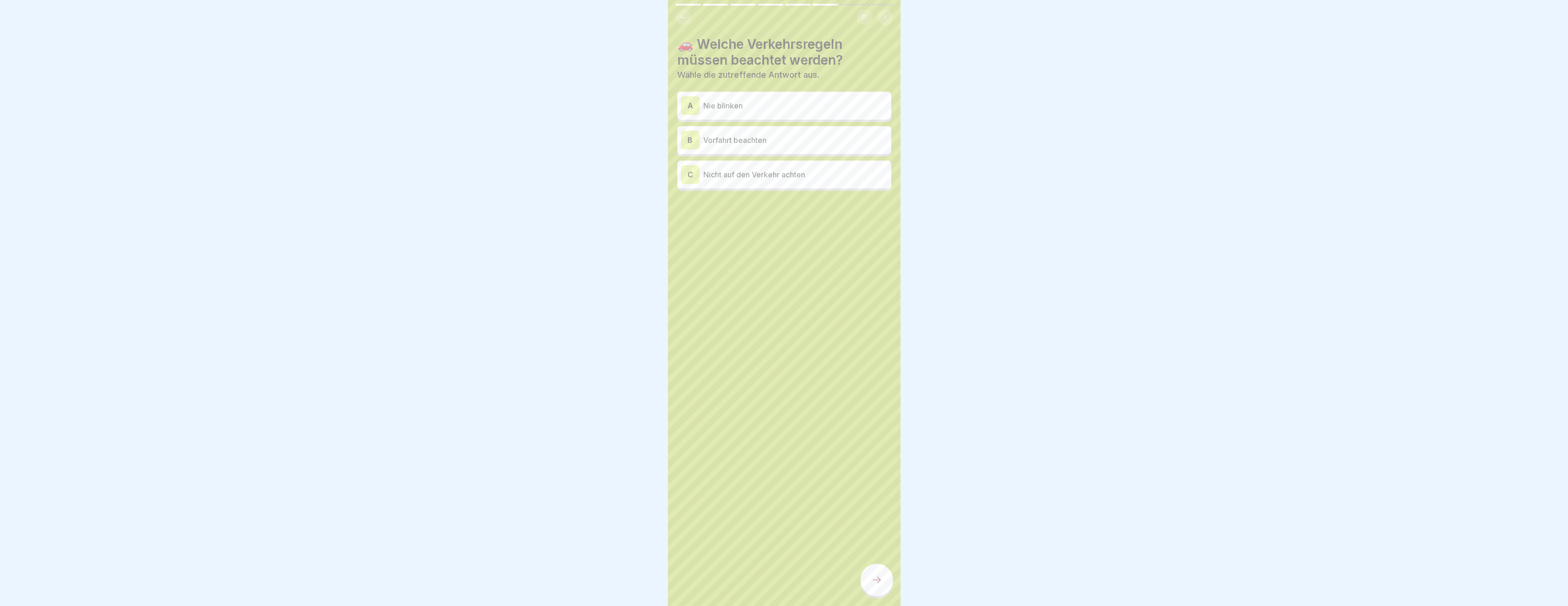
click at [750, 139] on p "Vorfahrt beachten" at bounding box center [795, 140] width 184 height 11
click at [882, 582] on icon at bounding box center [877, 580] width 11 height 11
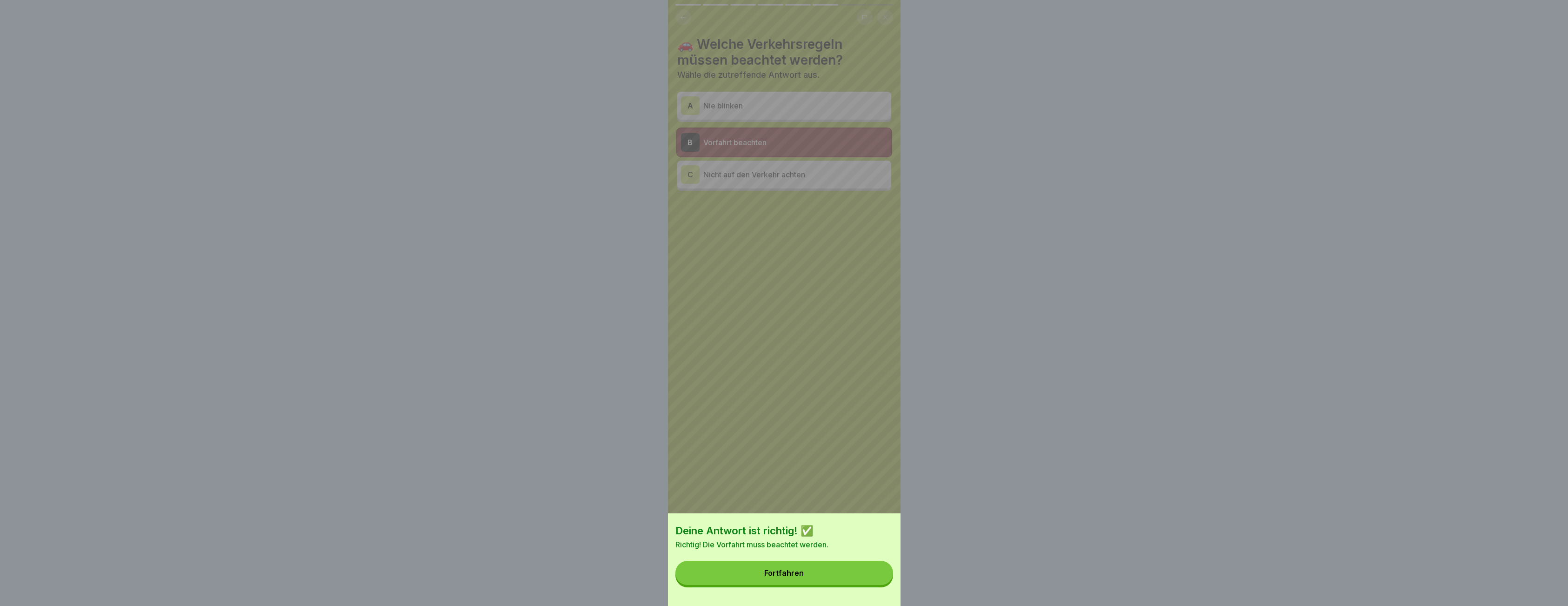
click at [804, 577] on div "Fortfahren" at bounding box center [784, 573] width 40 height 9
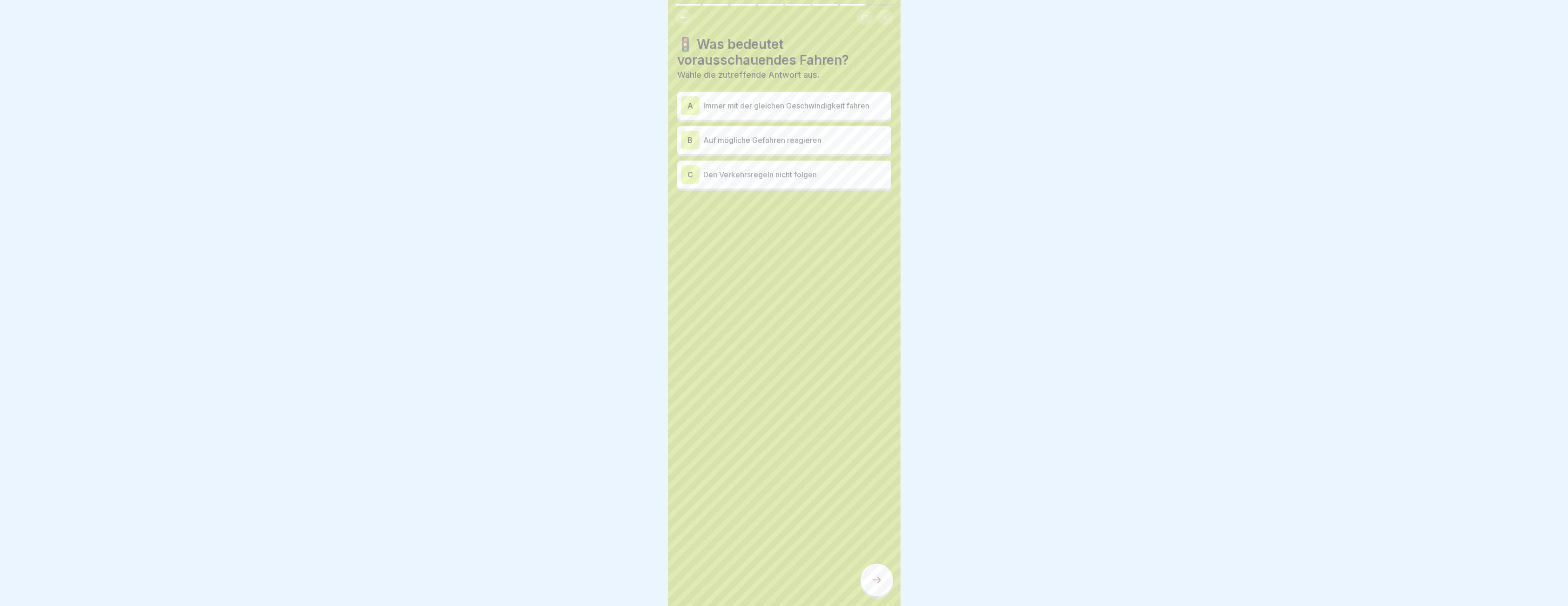
click at [736, 140] on p "Auf mögliche Gefahren reagieren" at bounding box center [795, 140] width 184 height 11
click at [878, 582] on icon at bounding box center [877, 580] width 11 height 11
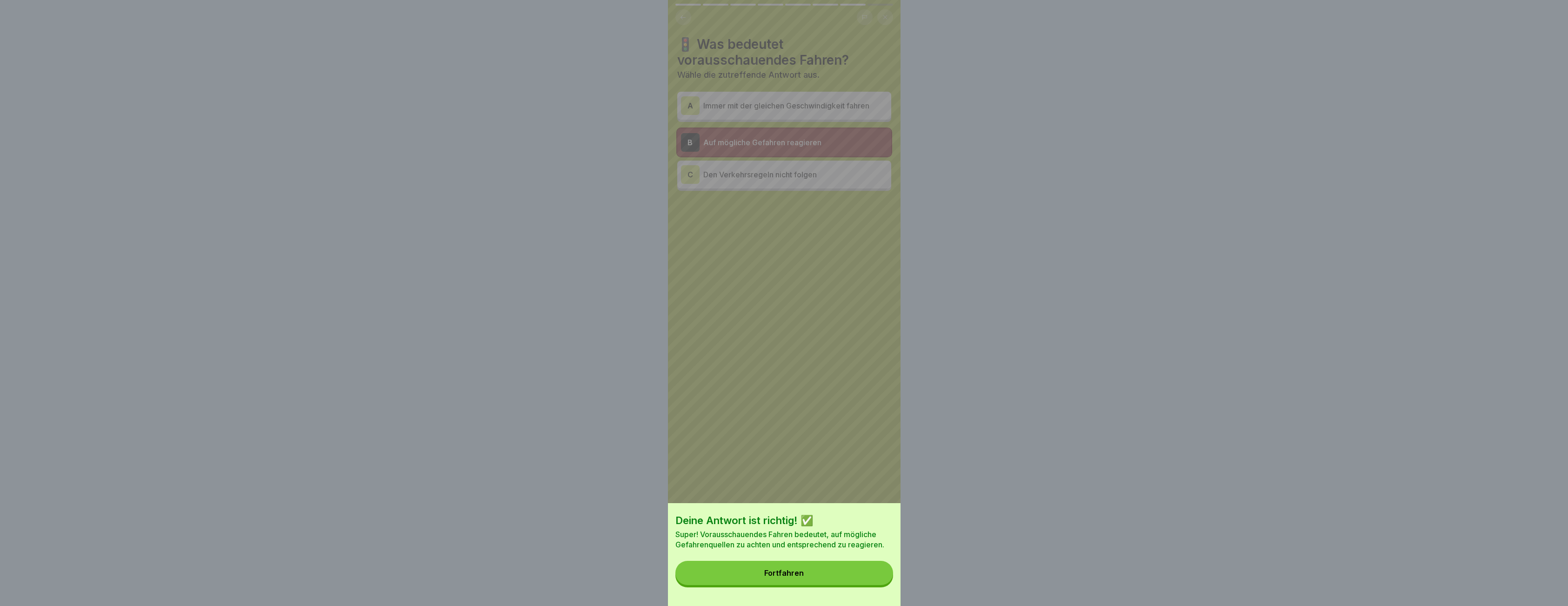
click at [797, 573] on button "Fortfahren" at bounding box center [784, 573] width 218 height 24
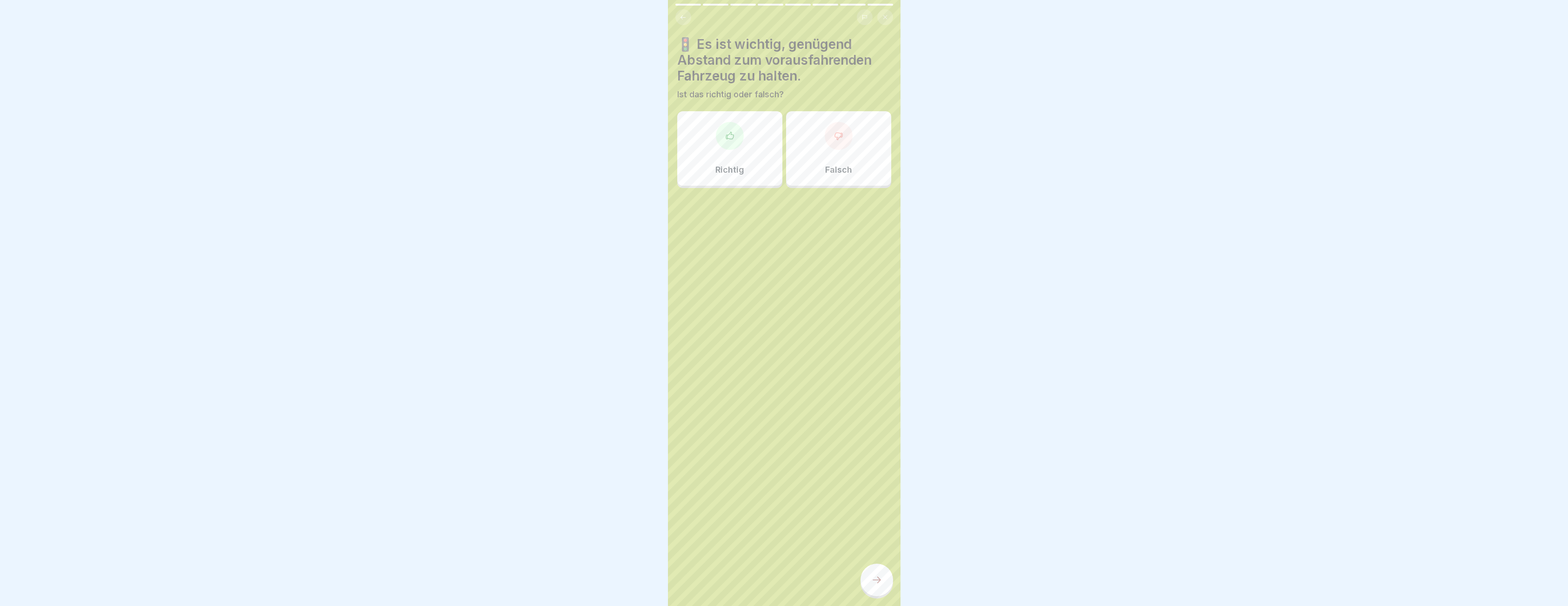
click at [744, 137] on div "Richtig" at bounding box center [730, 149] width 105 height 75
click at [874, 585] on icon at bounding box center [877, 580] width 11 height 11
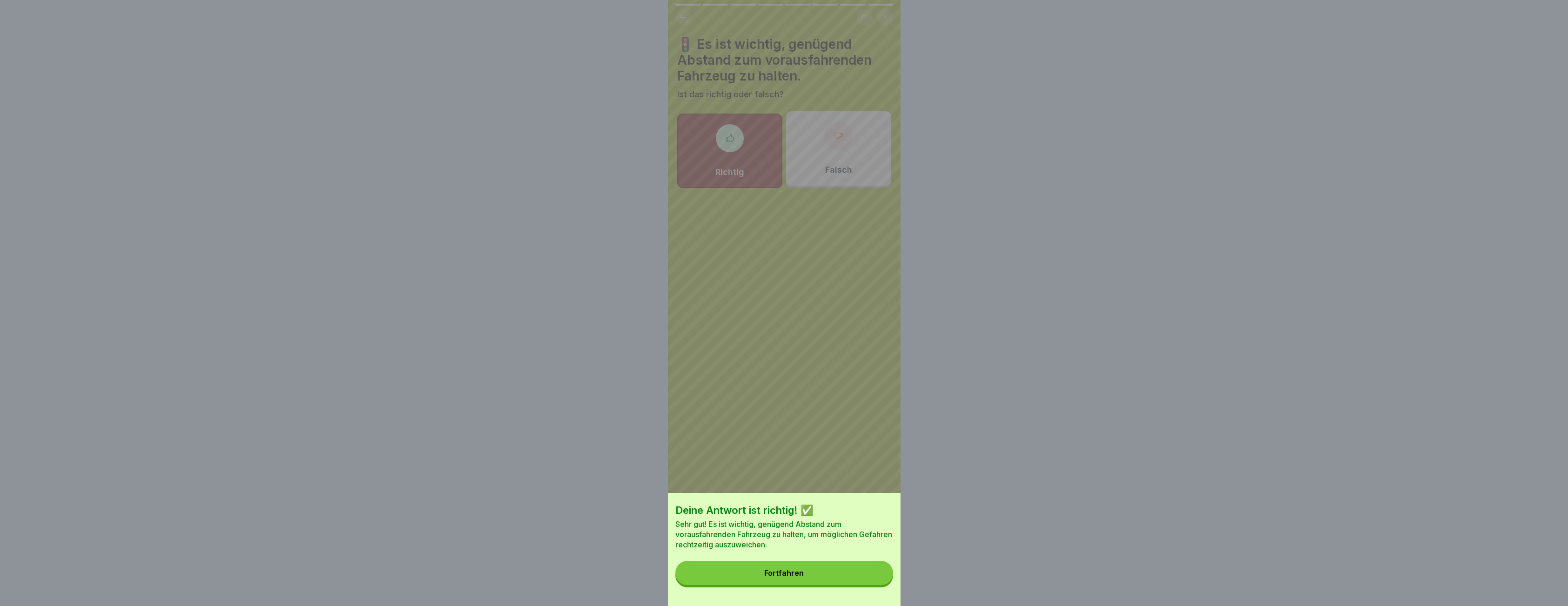
click at [827, 585] on button "Fortfahren" at bounding box center [784, 573] width 218 height 24
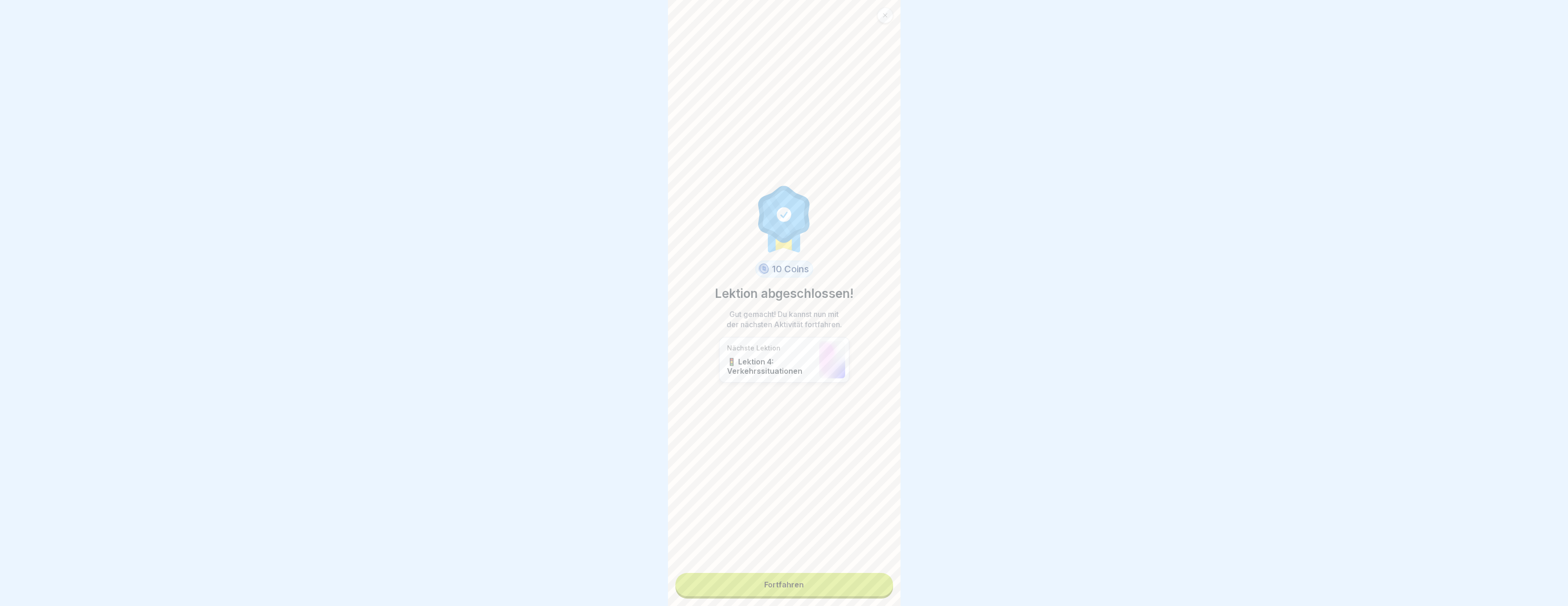
click at [825, 585] on link "Fortfahren" at bounding box center [784, 585] width 218 height 23
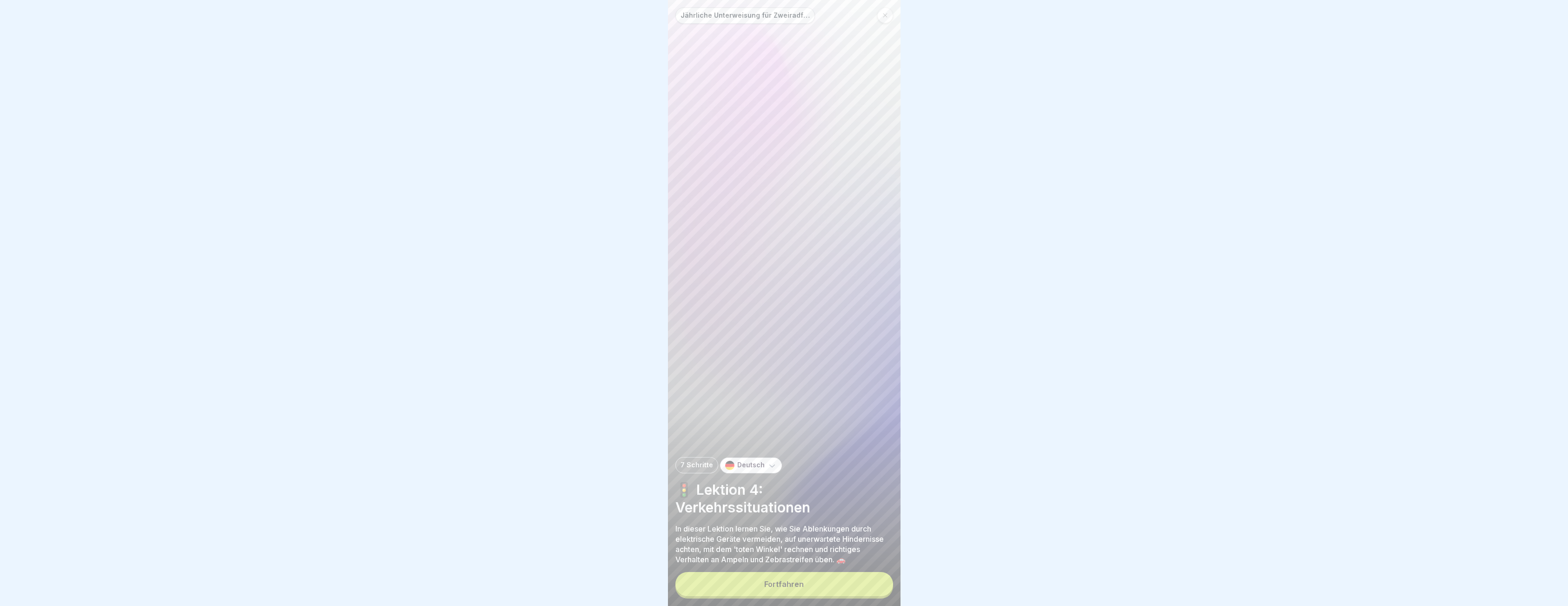
click at [822, 596] on button "Fortfahren" at bounding box center [784, 584] width 218 height 24
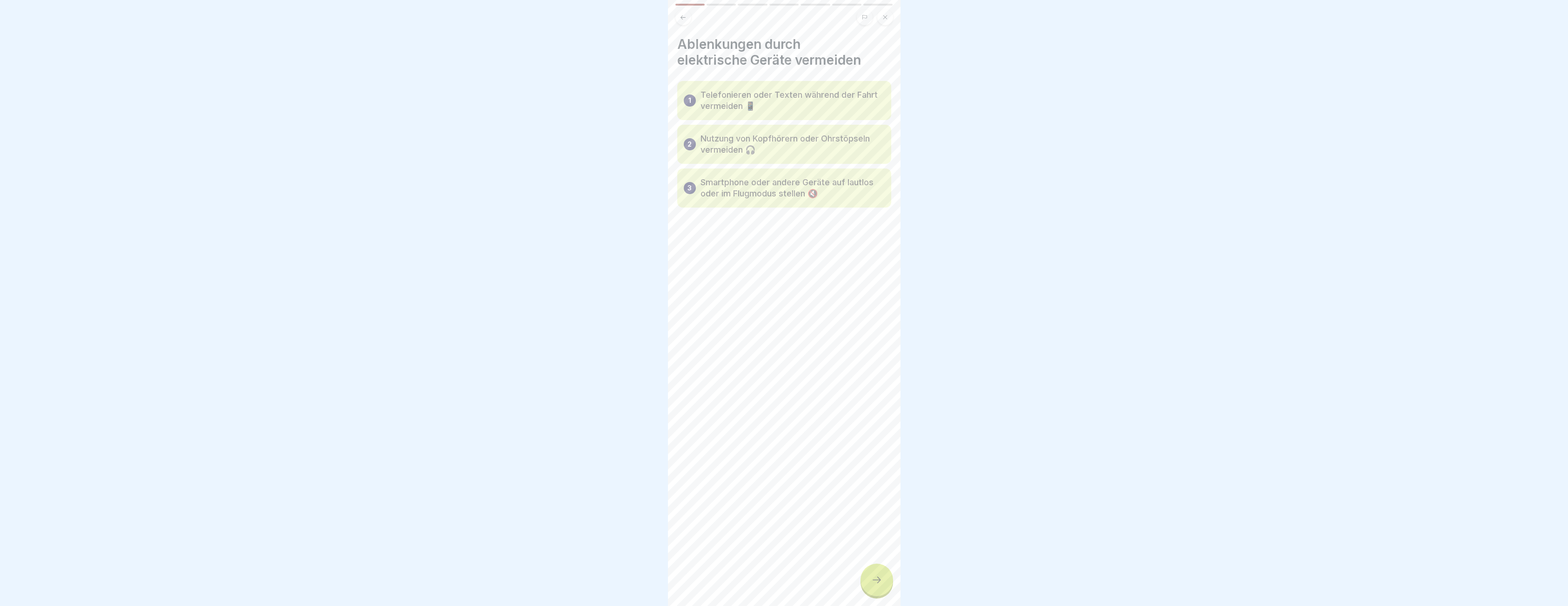
click at [872, 582] on icon at bounding box center [877, 580] width 11 height 11
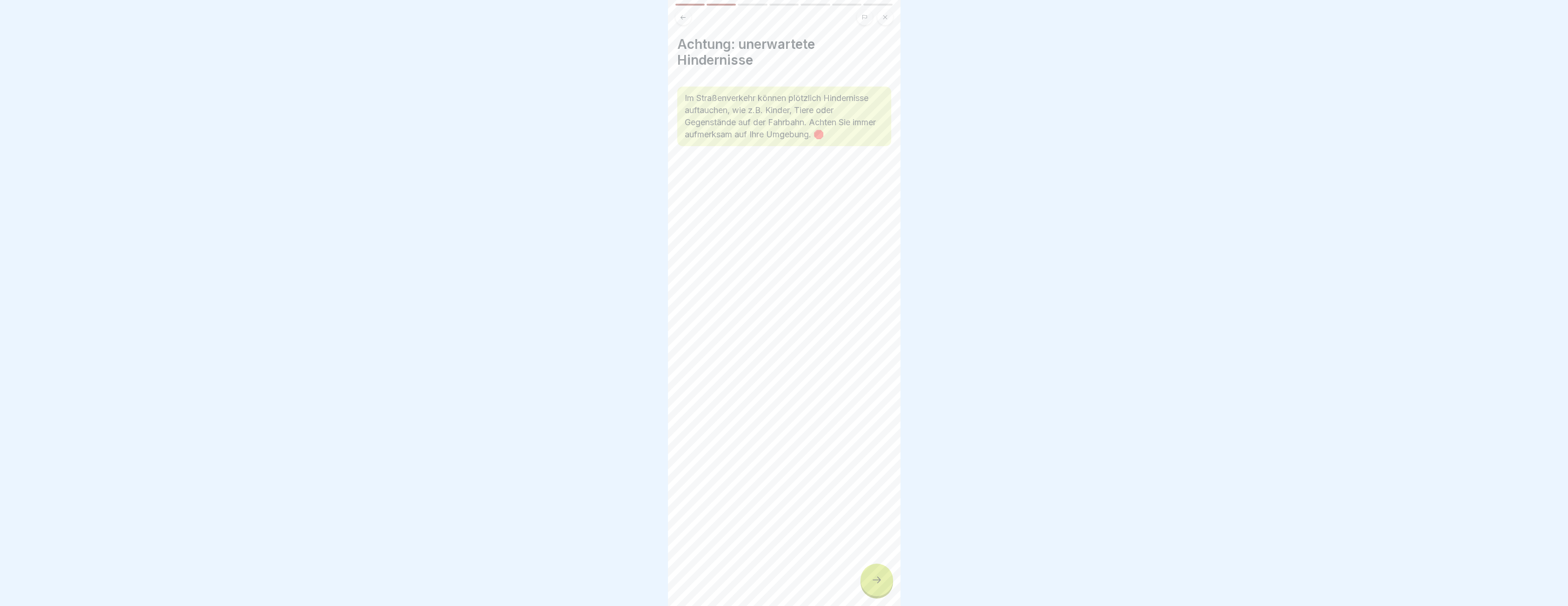
click at [875, 583] on icon at bounding box center [877, 580] width 11 height 11
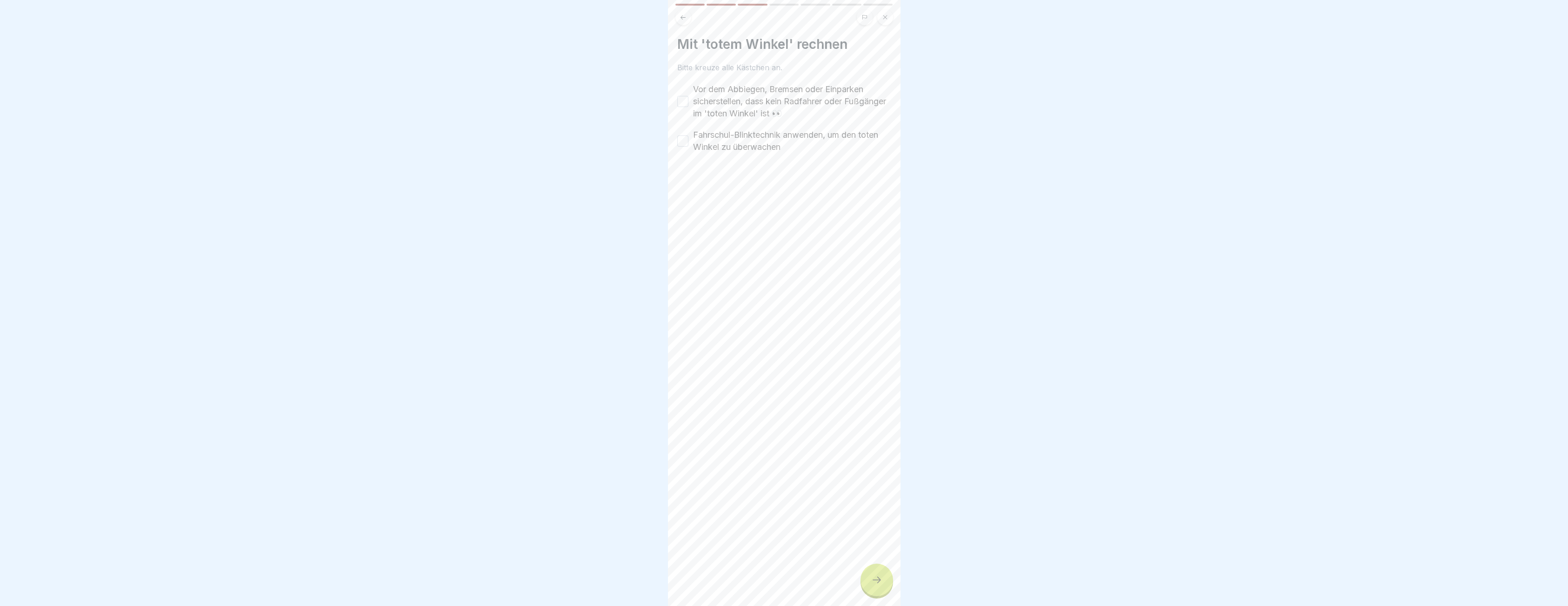
click at [686, 102] on button "Vor dem Abbiegen, Bremsen oder Einparken sicherstellen, dass kein Radfahrer ode…" at bounding box center [683, 102] width 11 height 11
click at [886, 583] on div at bounding box center [876, 579] width 32 height 32
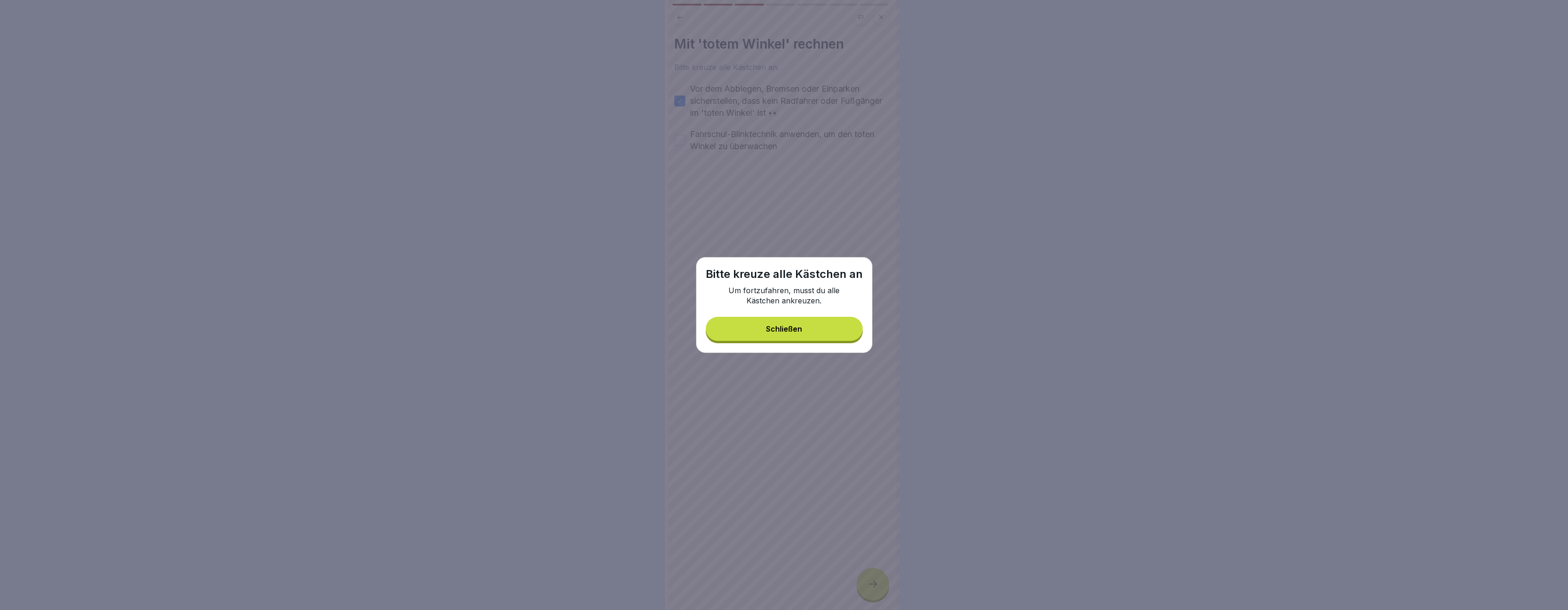
click at [772, 322] on button "Schließen" at bounding box center [784, 329] width 157 height 24
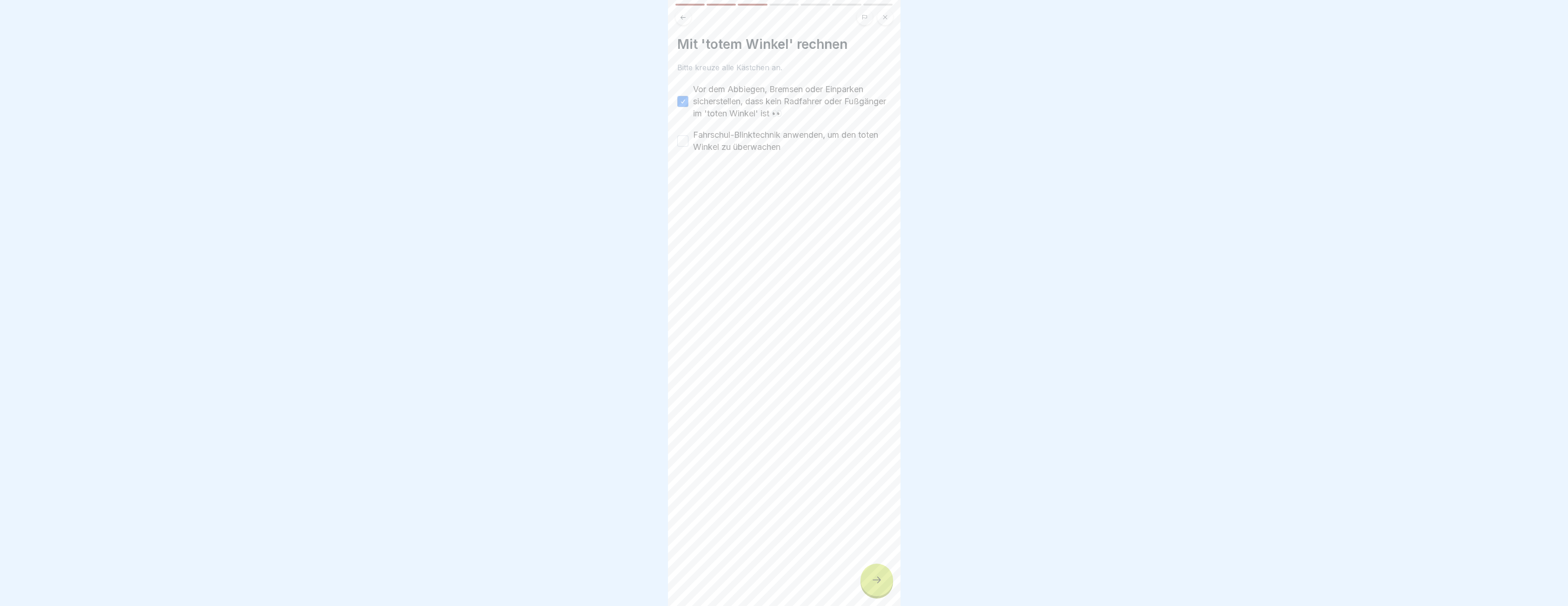
click at [683, 133] on div "Fahrschul-Blinktechnik anwenden, um den toten Winkel zu überwachen" at bounding box center [784, 141] width 214 height 24
click at [682, 140] on button "Fahrschul-Blinktechnik anwenden, um den toten Winkel zu überwachen" at bounding box center [683, 141] width 11 height 11
click at [876, 593] on div at bounding box center [876, 579] width 32 height 32
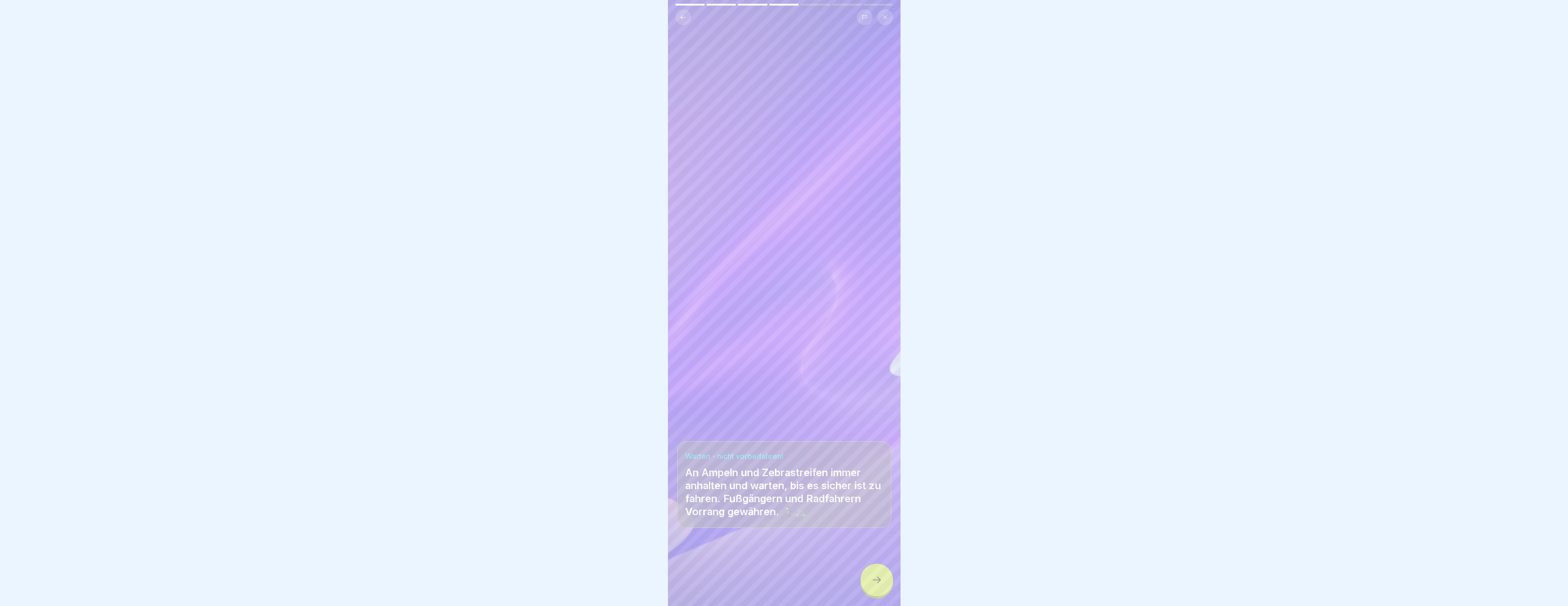
click at [882, 596] on div at bounding box center [876, 579] width 32 height 32
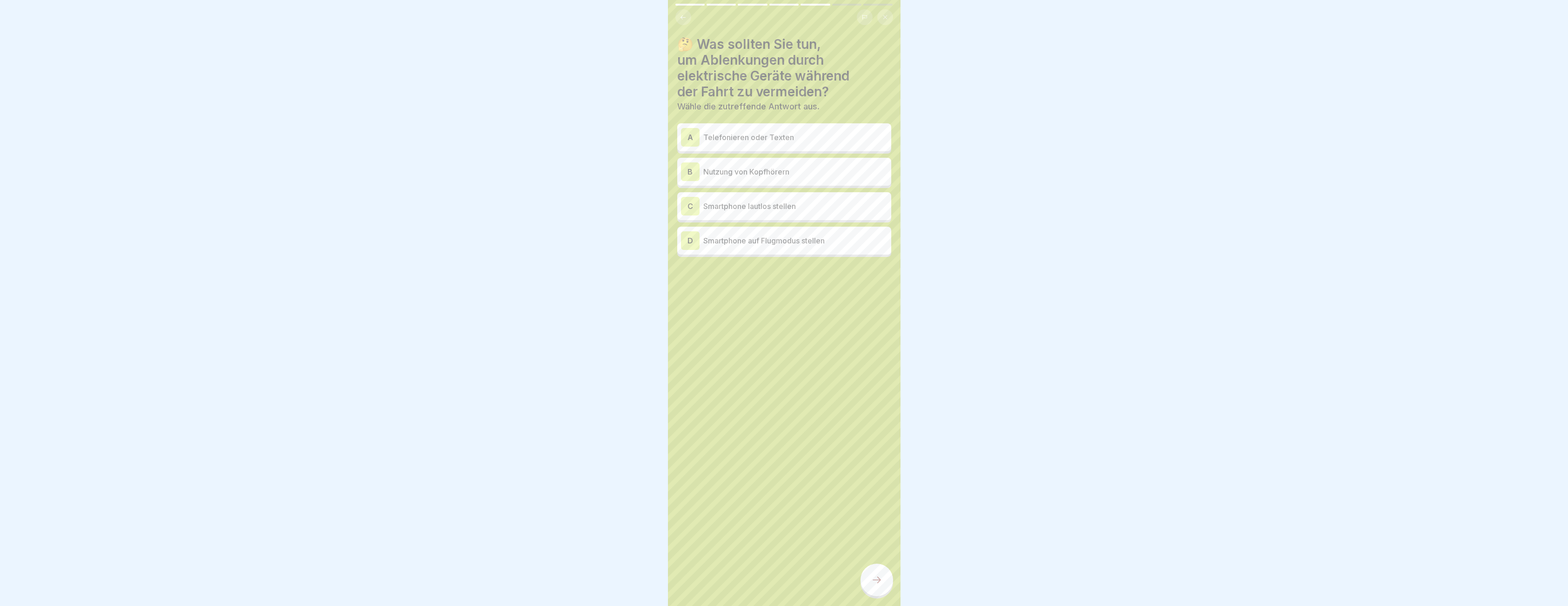
click at [750, 243] on p "Smartphone auf Flugmodus stellen" at bounding box center [795, 240] width 184 height 11
click at [870, 586] on div at bounding box center [876, 579] width 32 height 32
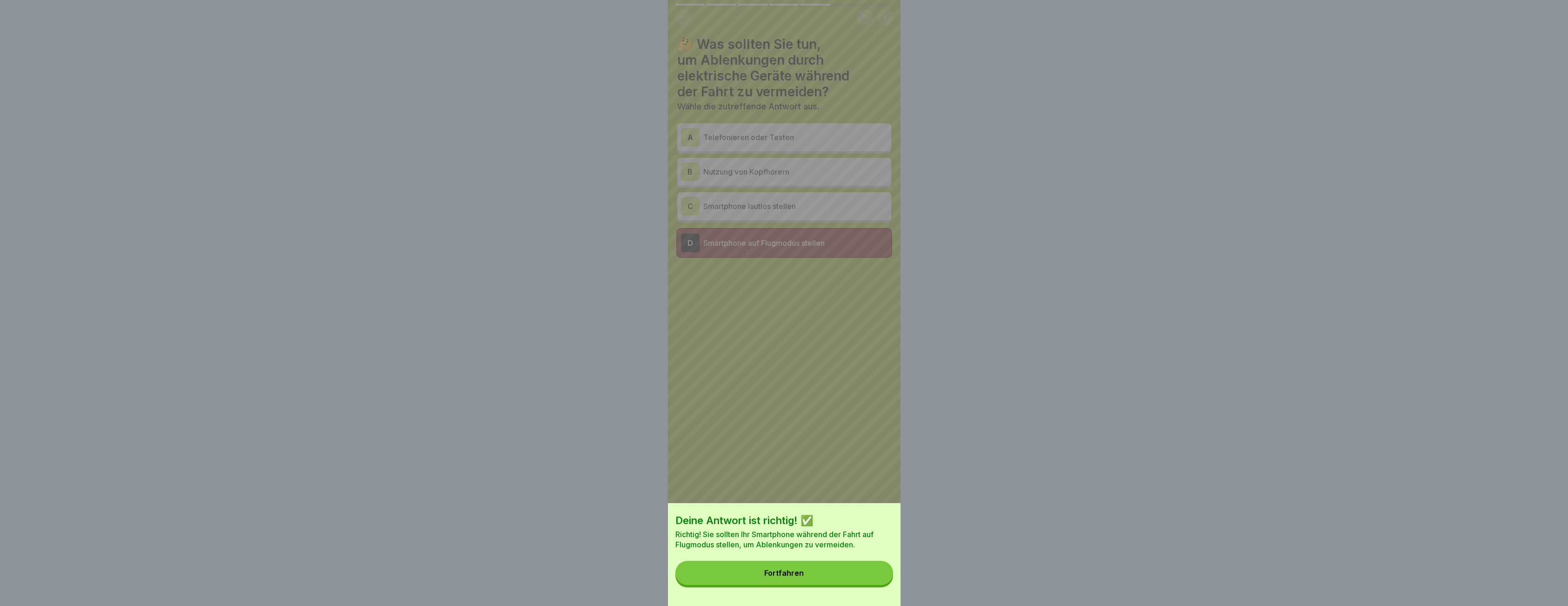
click at [844, 578] on button "Fortfahren" at bounding box center [784, 573] width 218 height 24
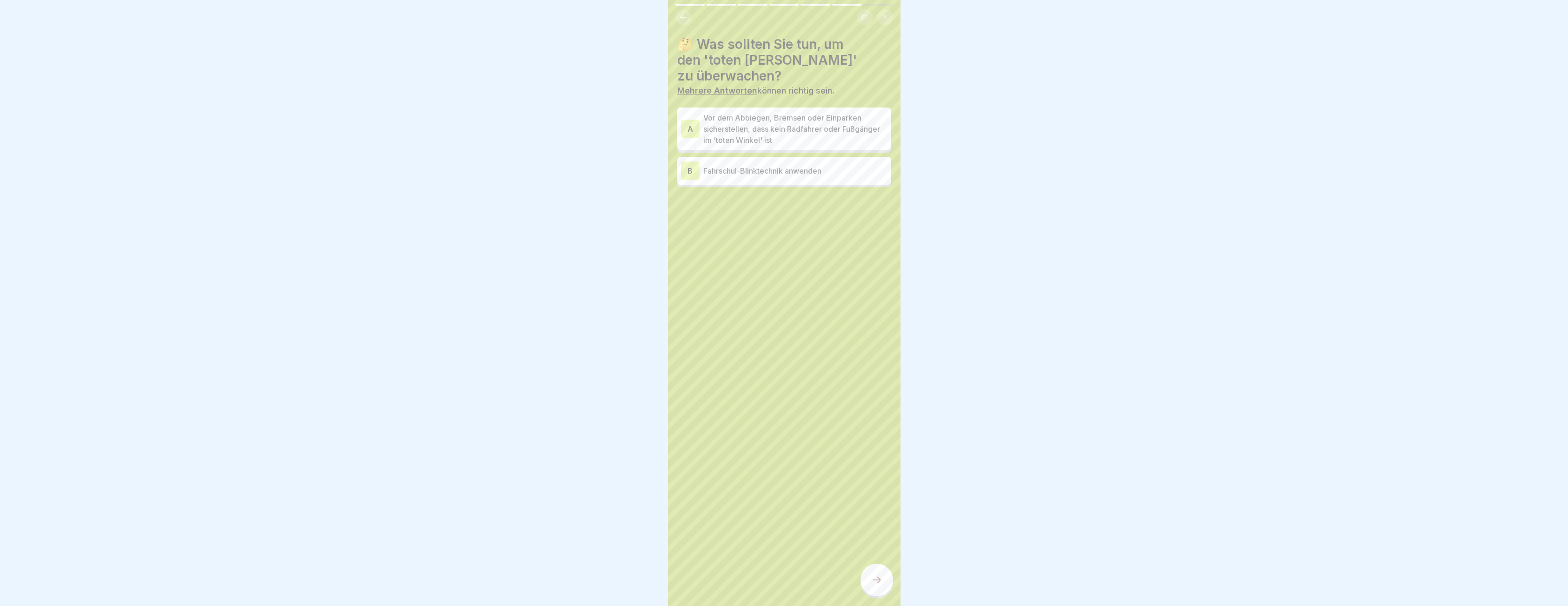
click at [752, 123] on p "Vor dem Abbiegen, Bremsen oder Einparken sicherstellen, dass kein Radfahrer ode…" at bounding box center [795, 128] width 184 height 34
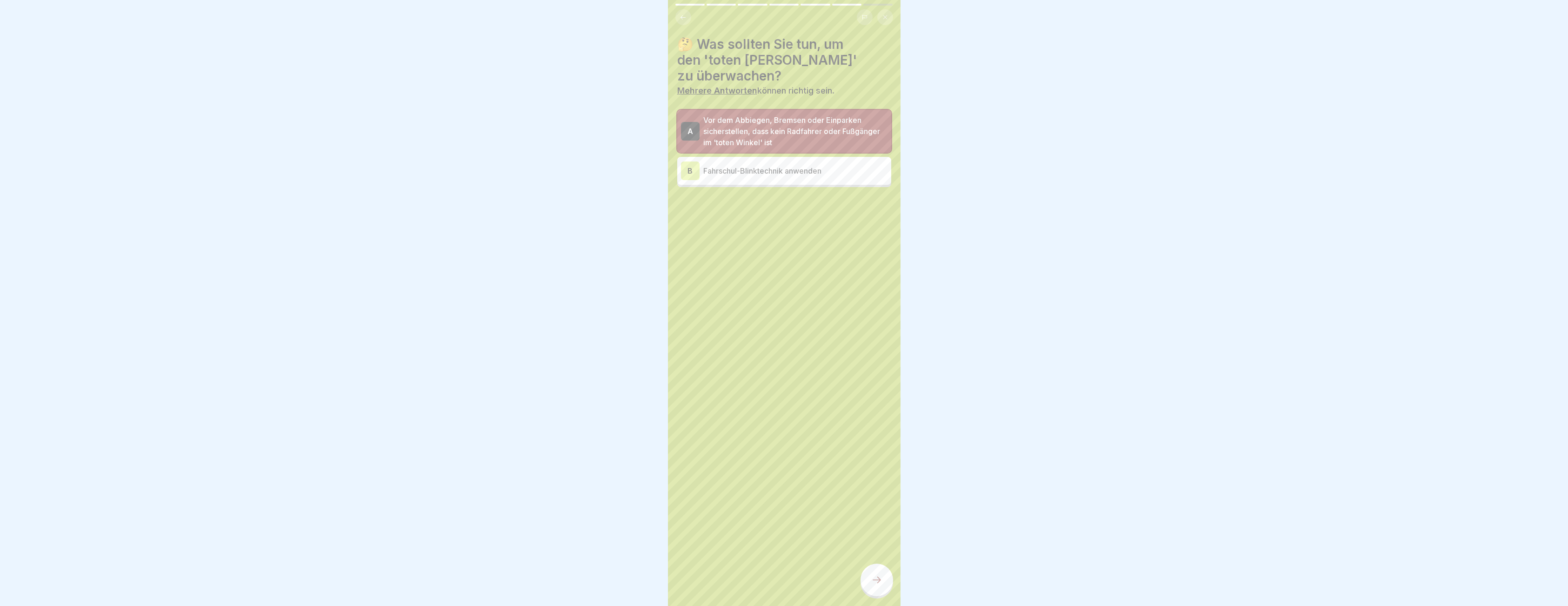
click at [728, 165] on p "Fahrschul-Blinktechnik anwenden" at bounding box center [795, 171] width 184 height 11
click at [874, 585] on icon at bounding box center [877, 580] width 11 height 11
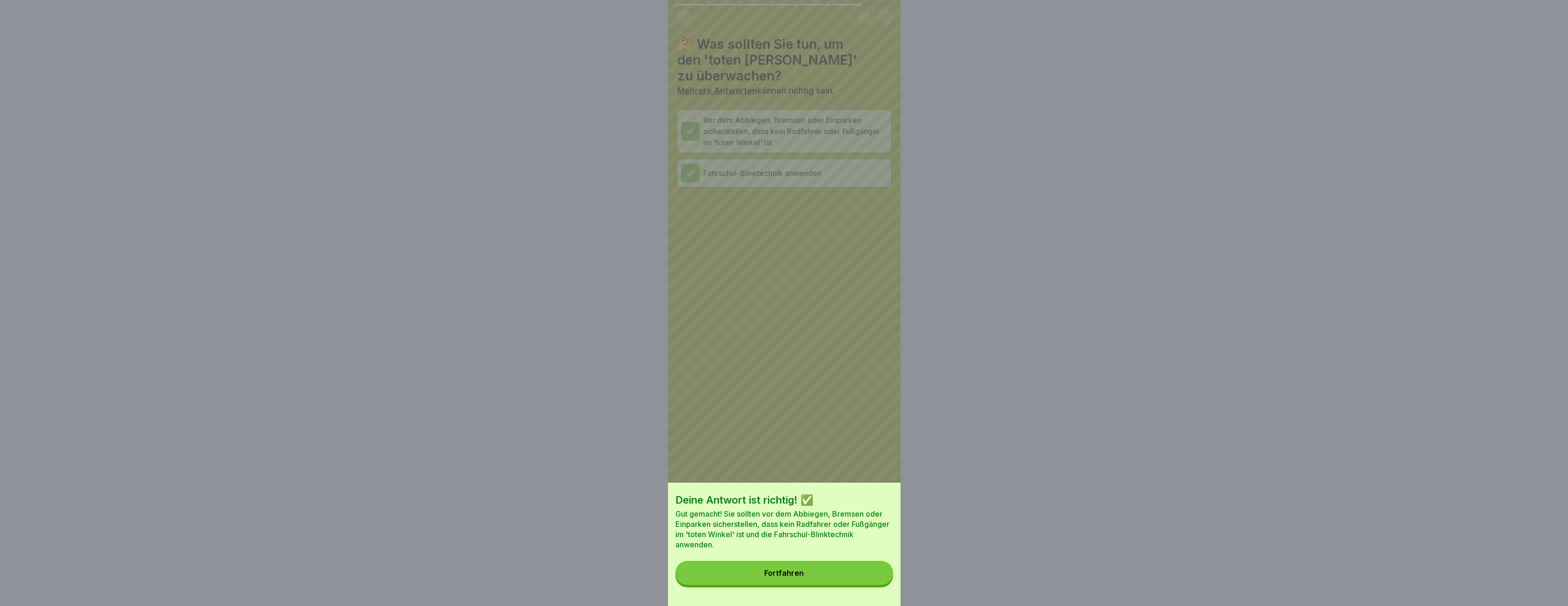
click at [794, 585] on button "Fortfahren" at bounding box center [784, 573] width 218 height 24
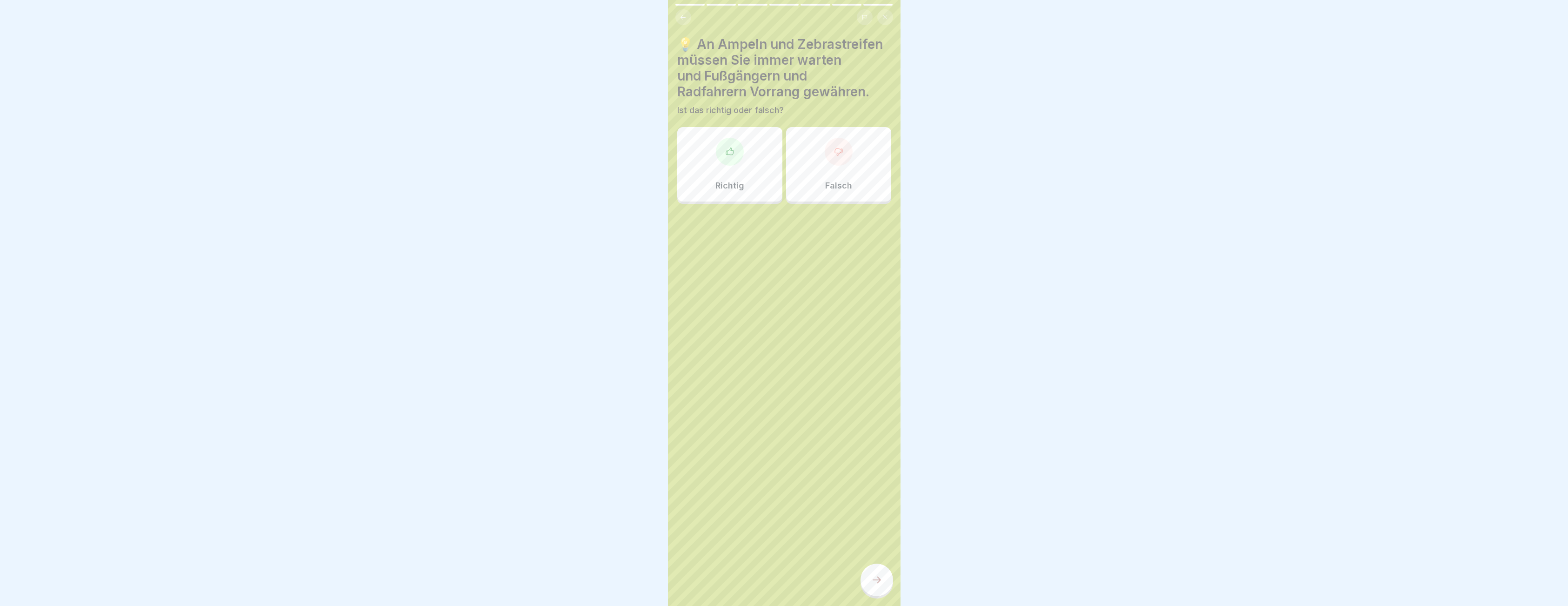
click at [743, 160] on div "Richtig" at bounding box center [730, 164] width 105 height 75
click at [871, 585] on icon at bounding box center [877, 580] width 11 height 11
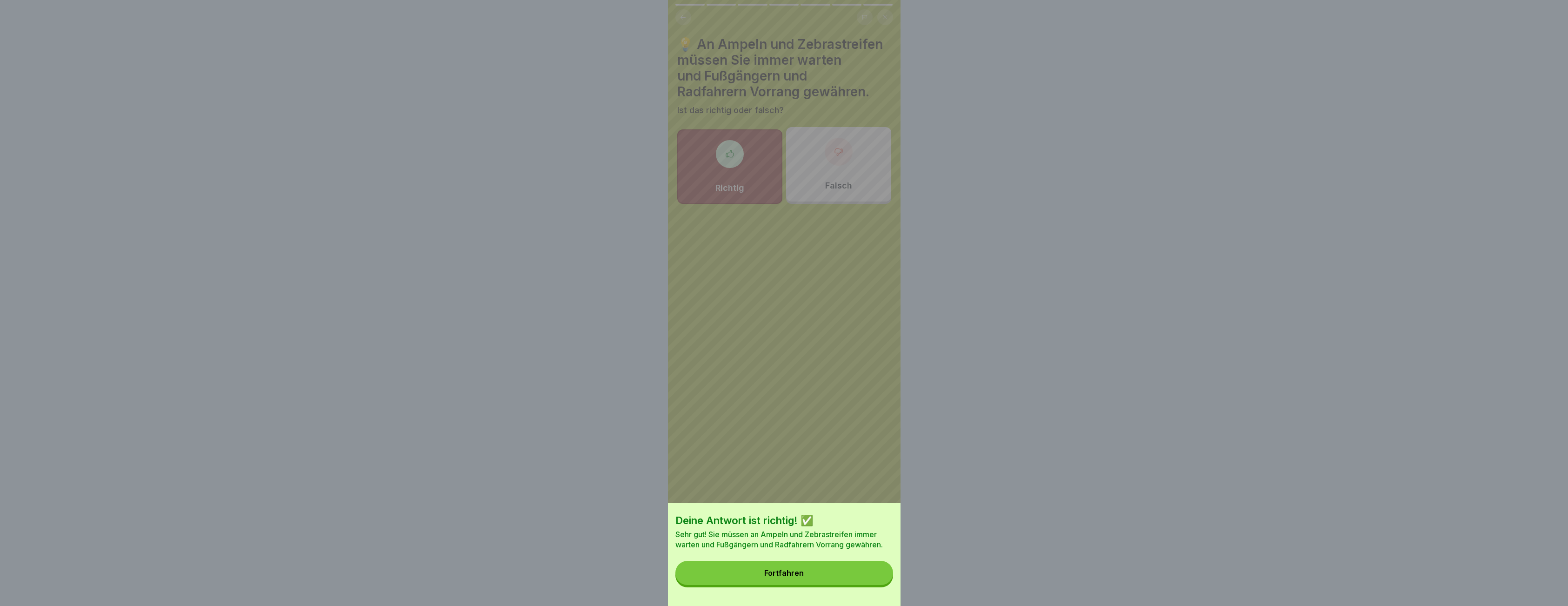
click at [820, 579] on button "Fortfahren" at bounding box center [784, 573] width 218 height 24
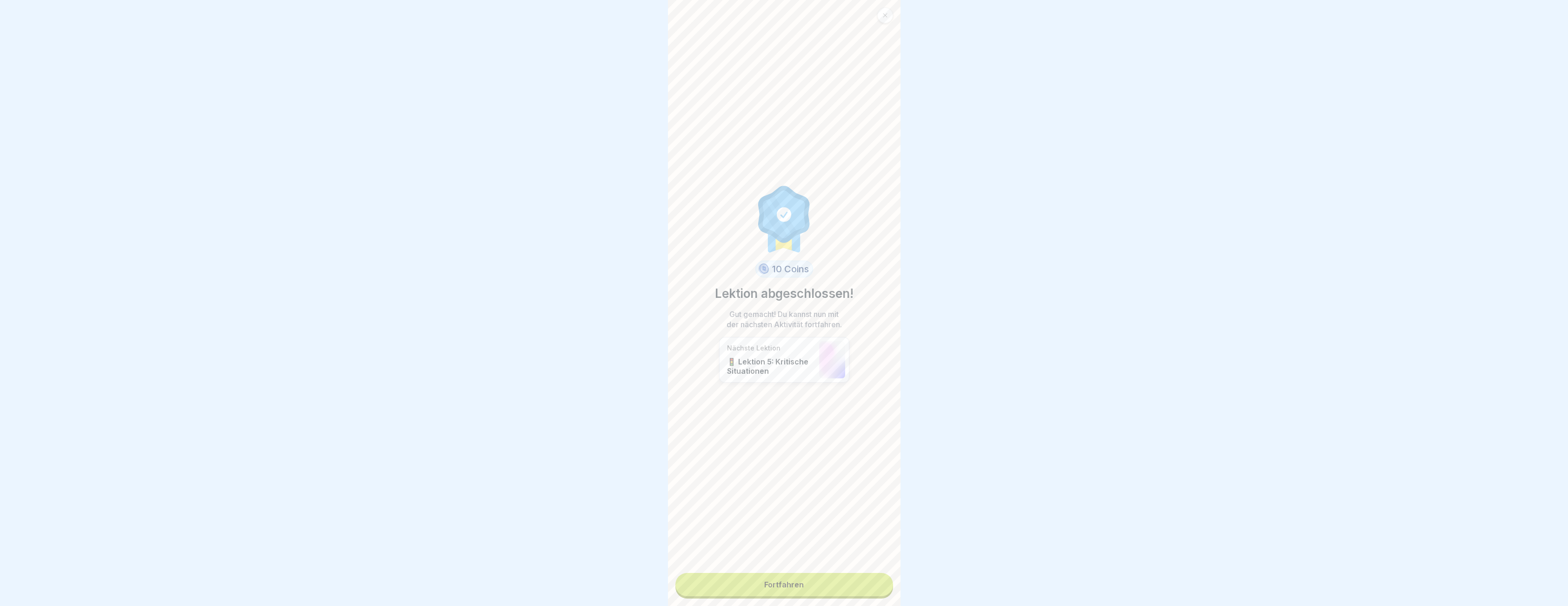
click at [800, 585] on link "Fortfahren" at bounding box center [784, 585] width 218 height 23
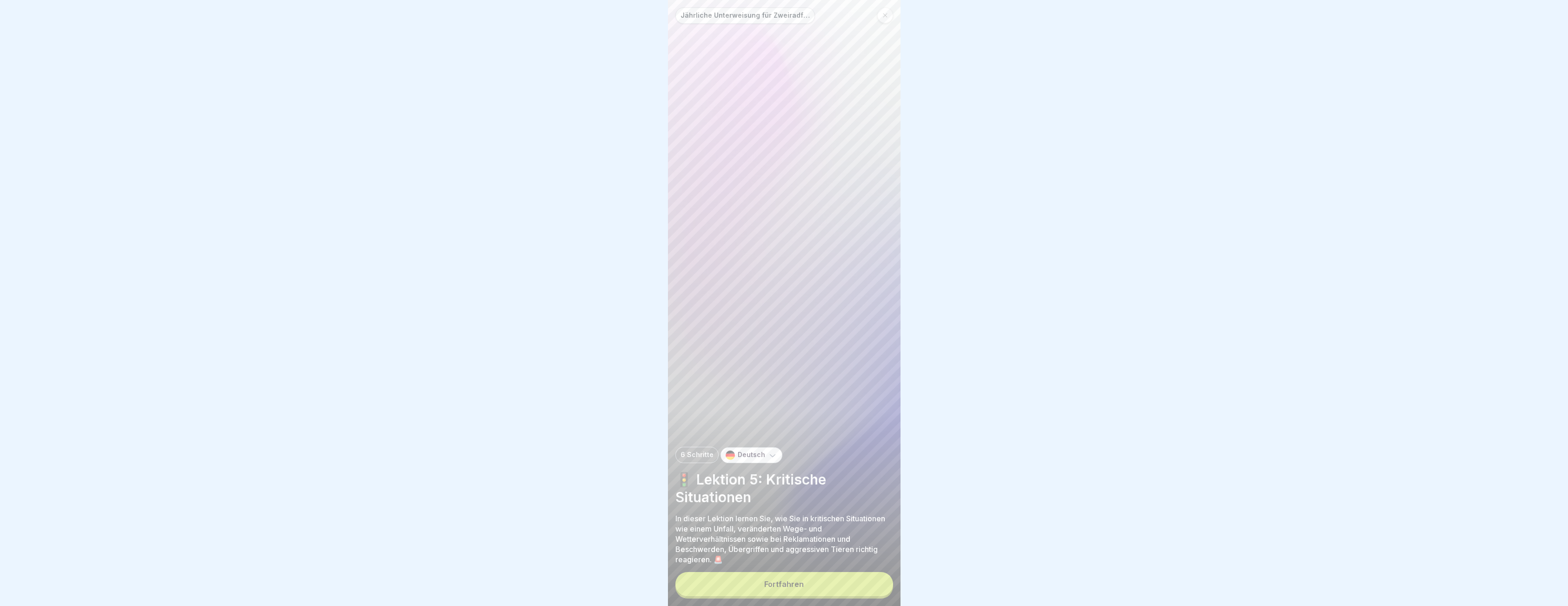
click at [815, 583] on button "Fortfahren" at bounding box center [784, 584] width 218 height 24
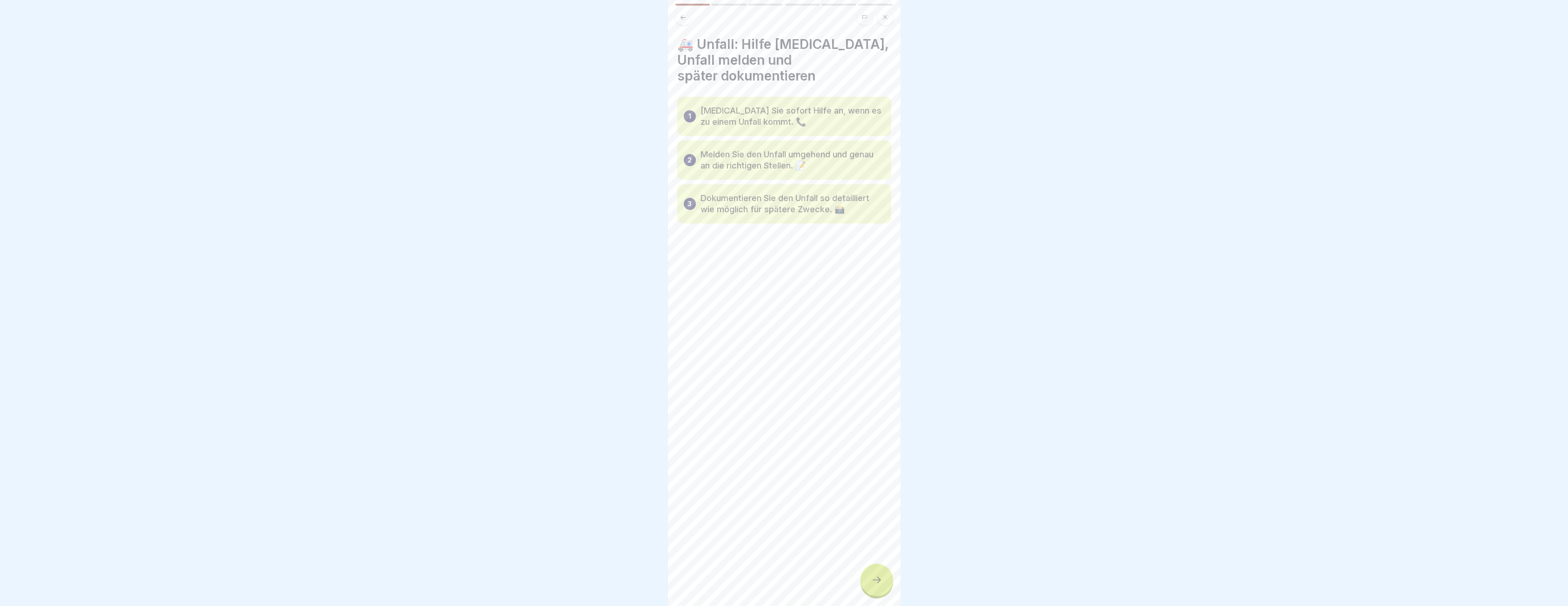
click at [869, 582] on div at bounding box center [876, 579] width 32 height 32
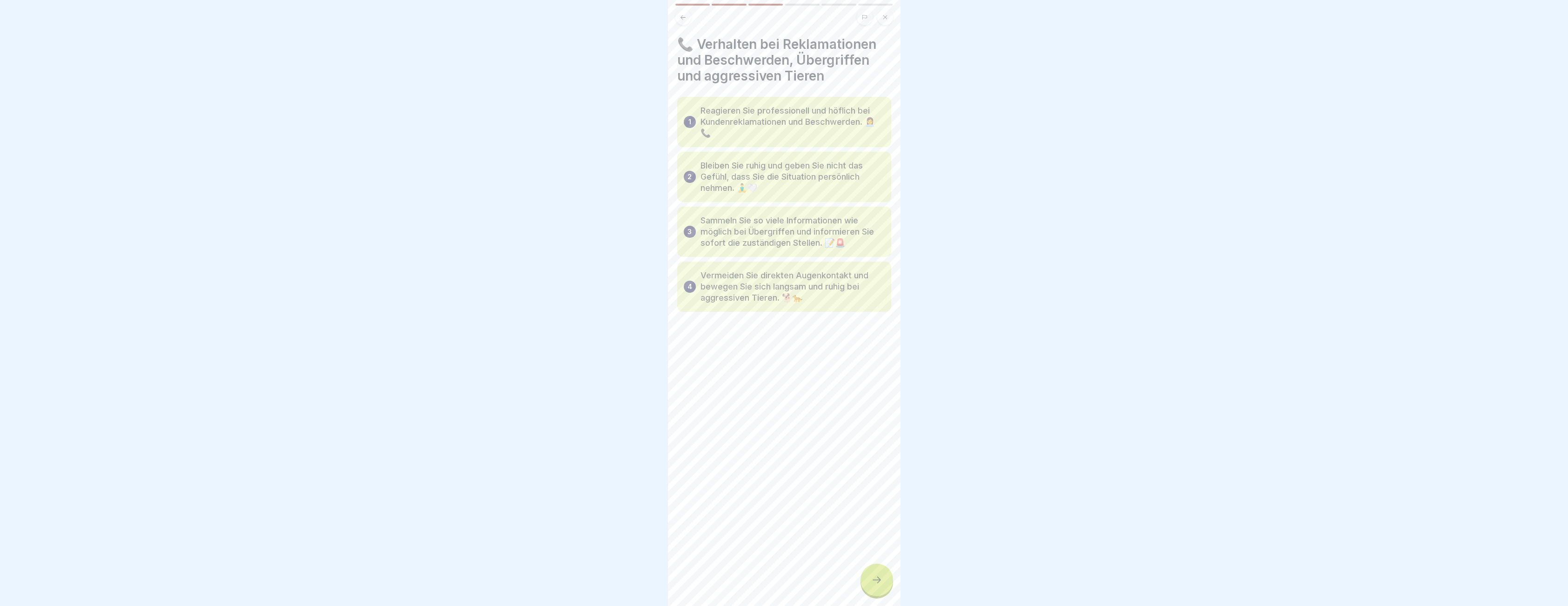
click at [869, 582] on div at bounding box center [876, 579] width 32 height 32
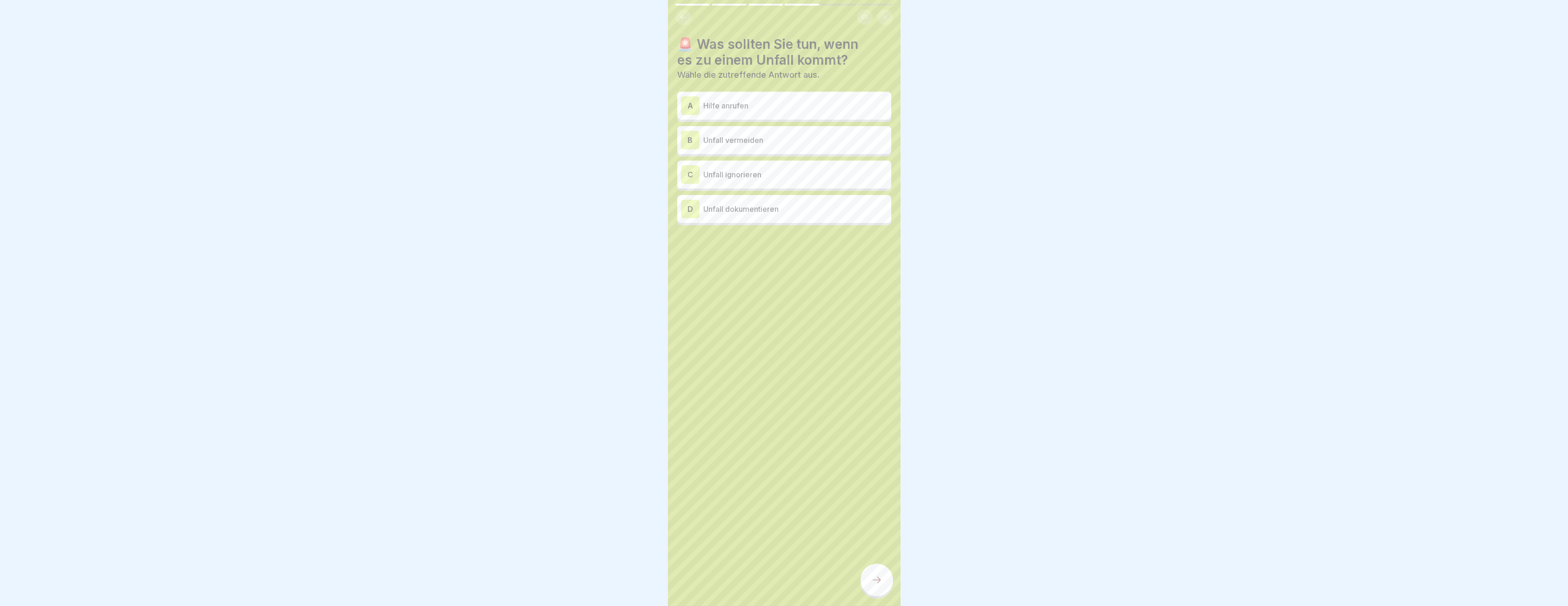
click at [745, 106] on p "Hilfe anrufen" at bounding box center [795, 106] width 184 height 11
click at [866, 589] on div at bounding box center [876, 579] width 32 height 32
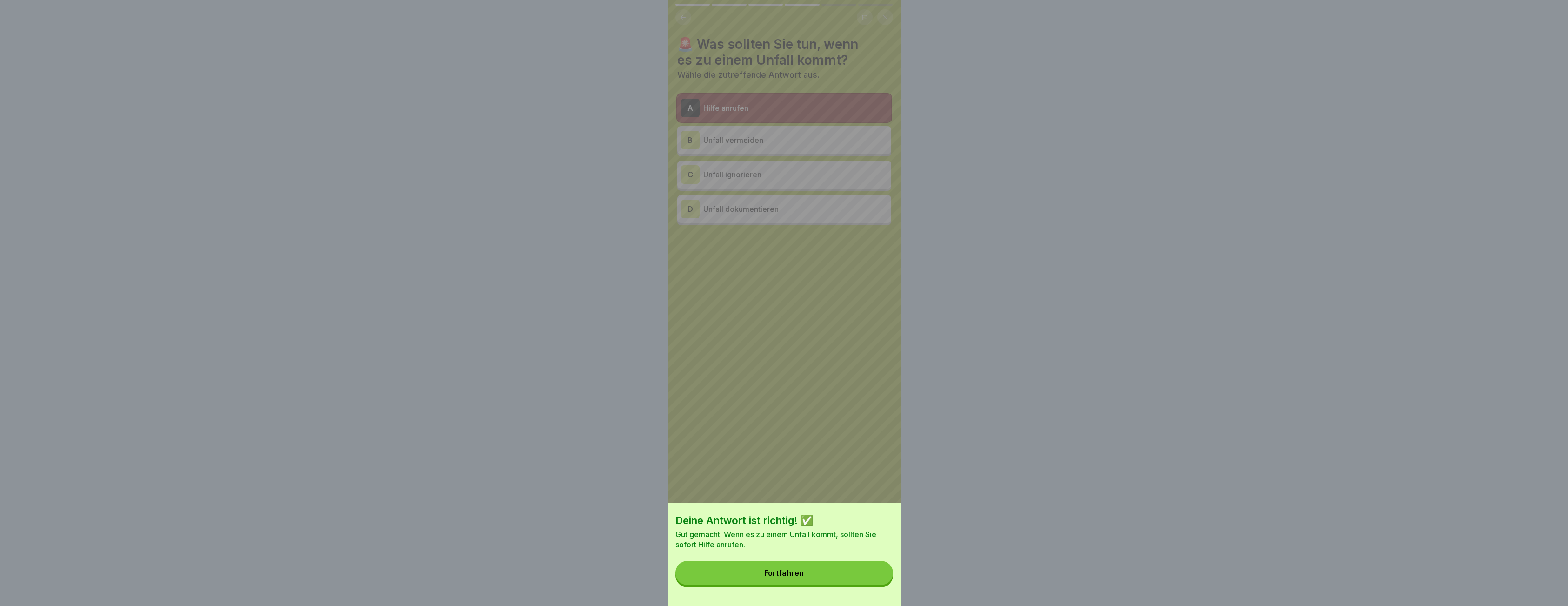
click at [836, 584] on button "Fortfahren" at bounding box center [784, 573] width 218 height 24
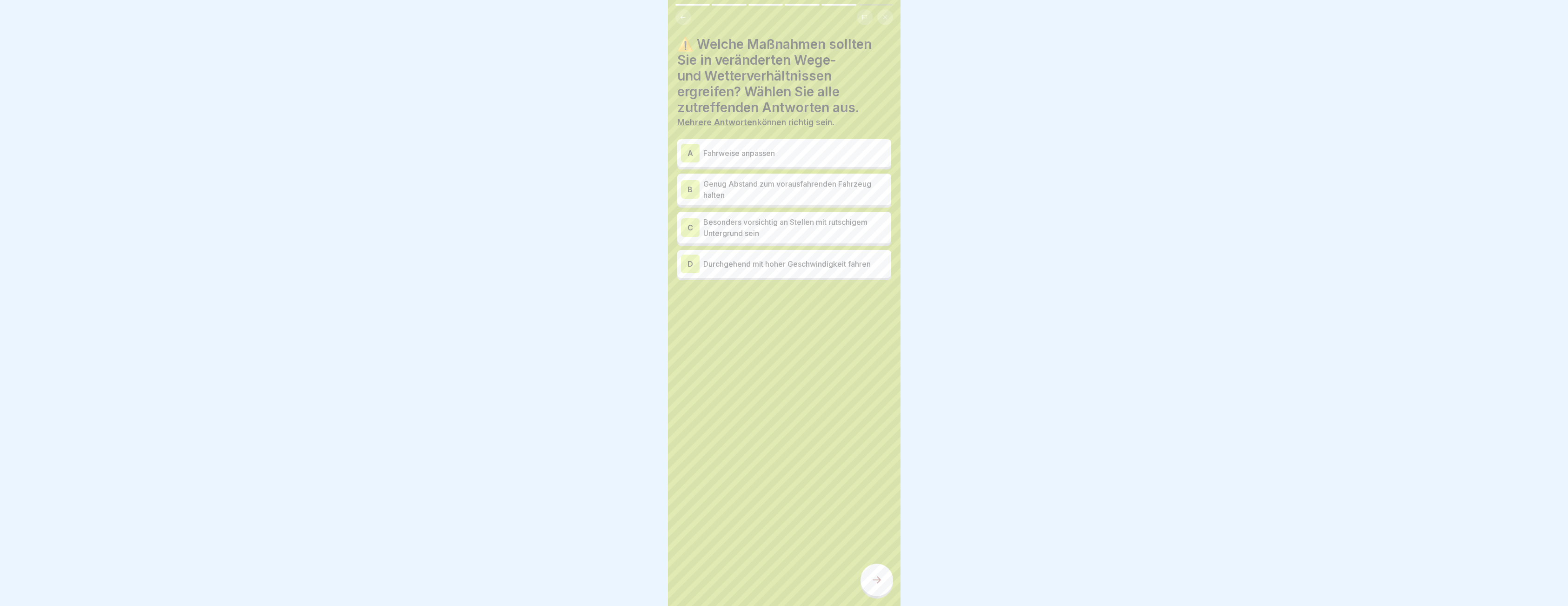
click at [733, 149] on p "Fahrweise anpassen" at bounding box center [795, 153] width 184 height 11
click at [741, 184] on p "Genug Abstand zum vorausfahrenden Fahrzeug halten" at bounding box center [795, 189] width 184 height 23
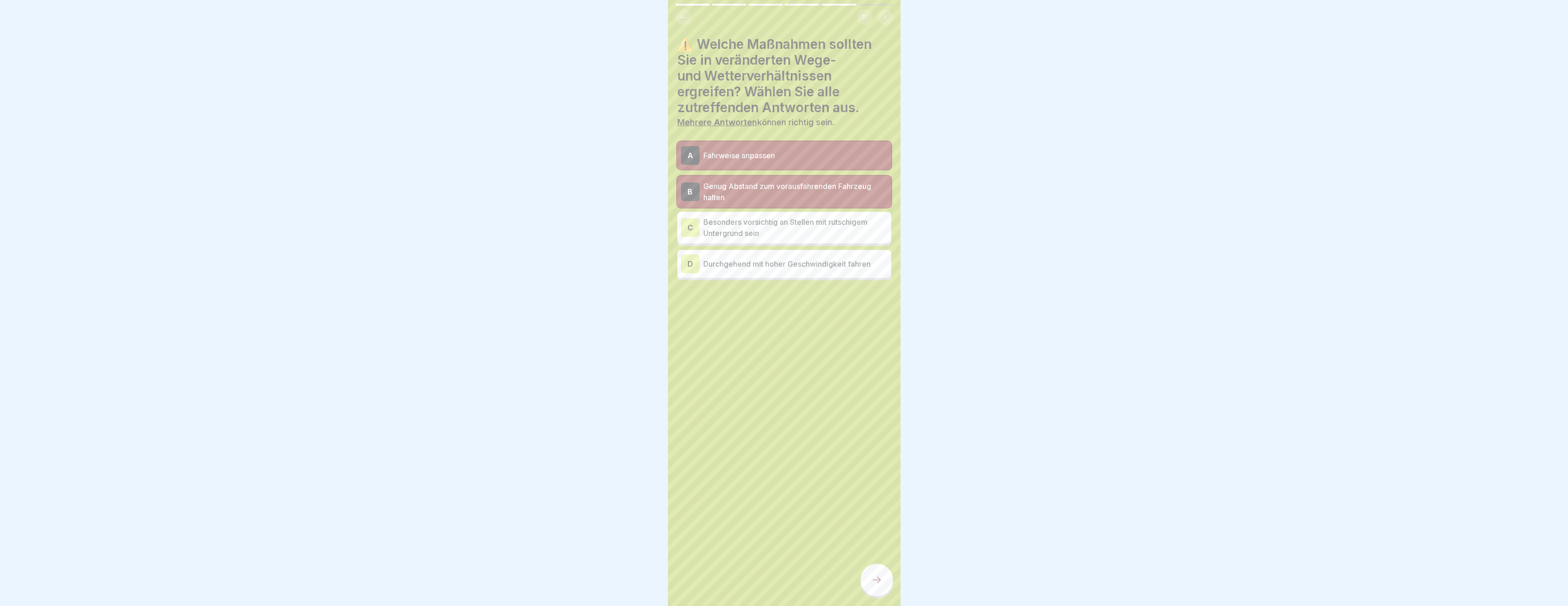
click at [753, 229] on p "Besonders vorsichtig an Stellen mit rutschigem Untergrund sein" at bounding box center [795, 227] width 184 height 23
click at [872, 580] on div at bounding box center [876, 579] width 32 height 32
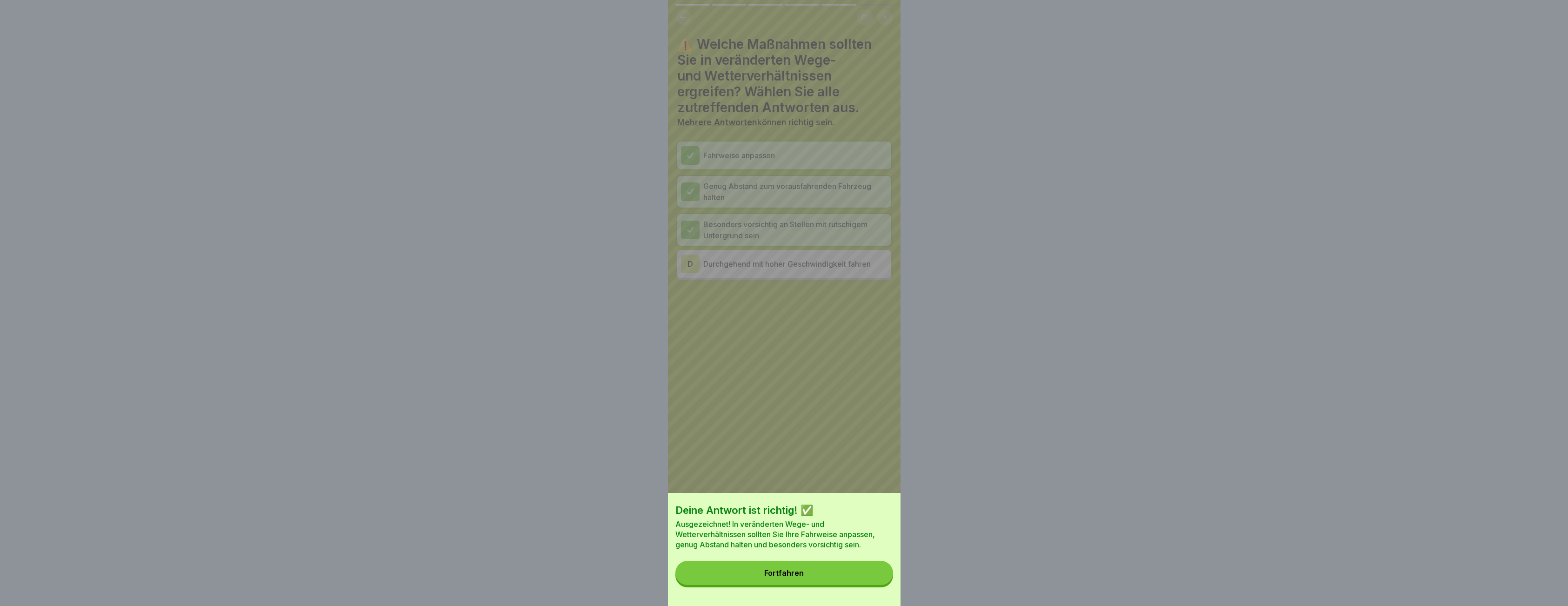
click at [832, 585] on button "Fortfahren" at bounding box center [784, 573] width 218 height 24
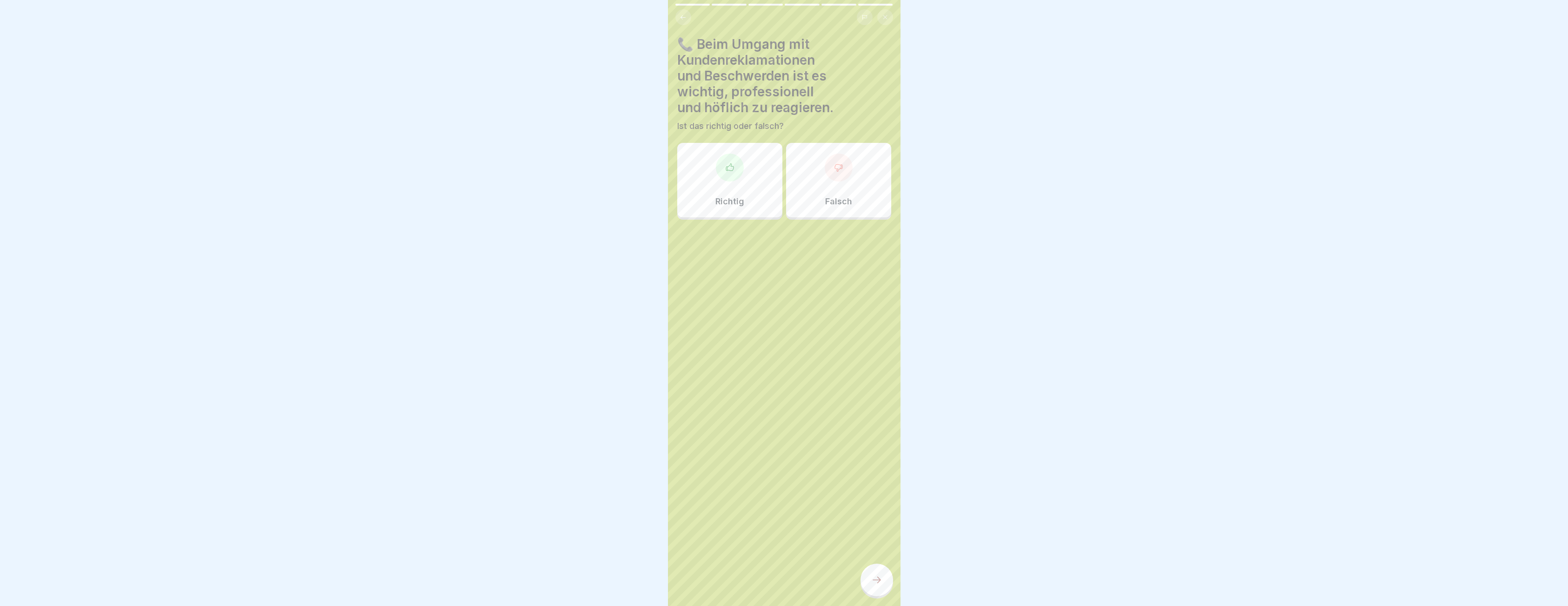
click at [731, 163] on icon at bounding box center [729, 167] width 9 height 9
click at [874, 582] on div at bounding box center [876, 579] width 32 height 32
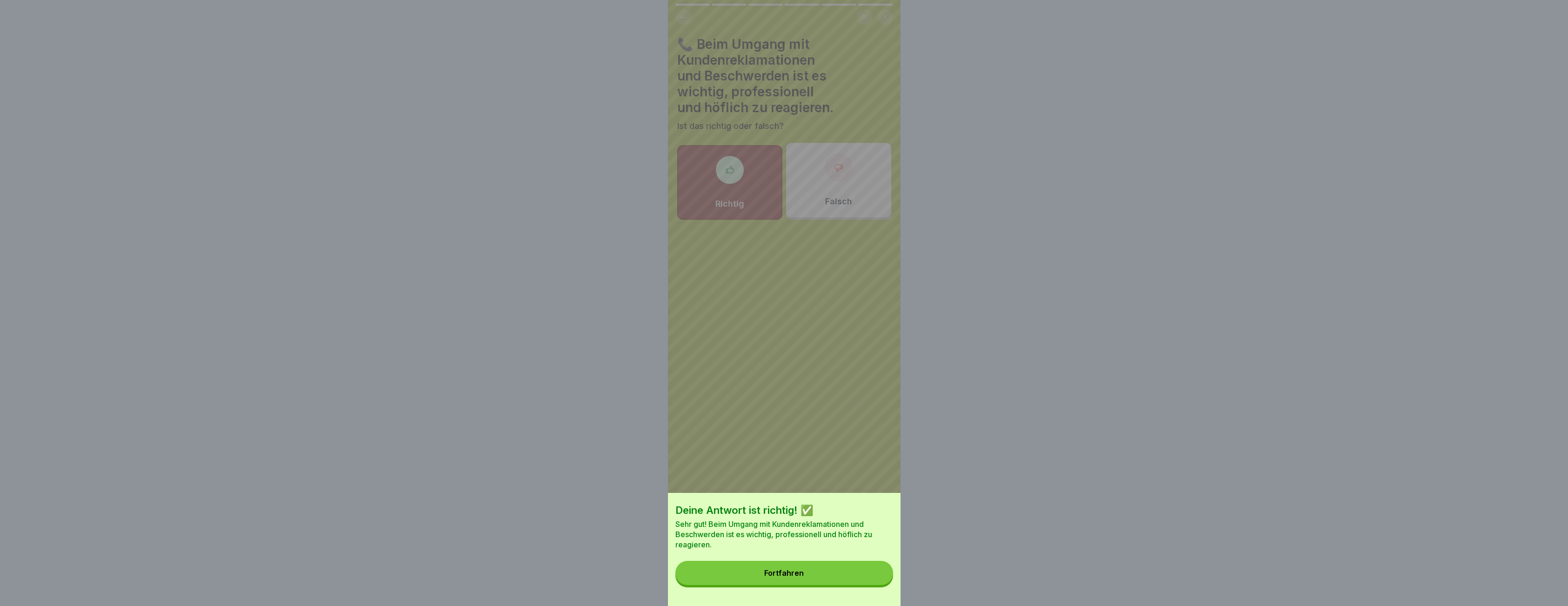
click at [838, 577] on button "Fortfahren" at bounding box center [784, 573] width 218 height 24
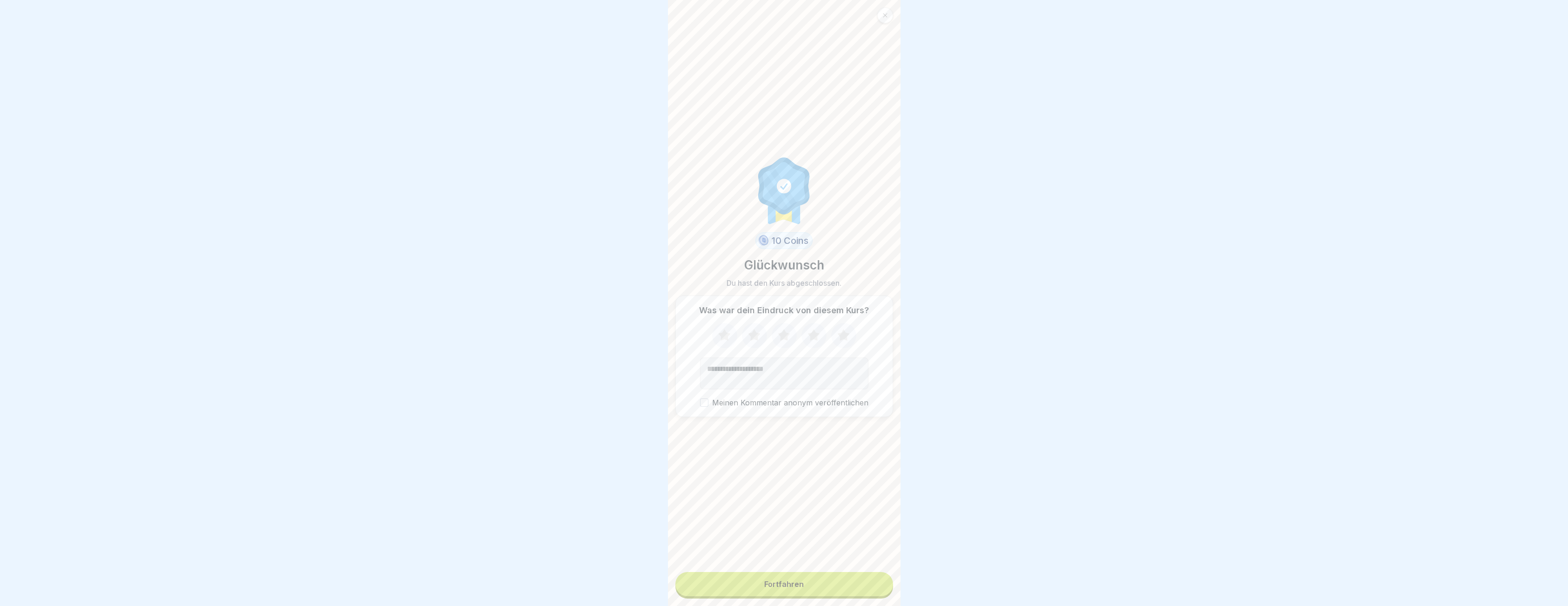
click at [771, 596] on button "Fortfahren" at bounding box center [784, 584] width 218 height 24
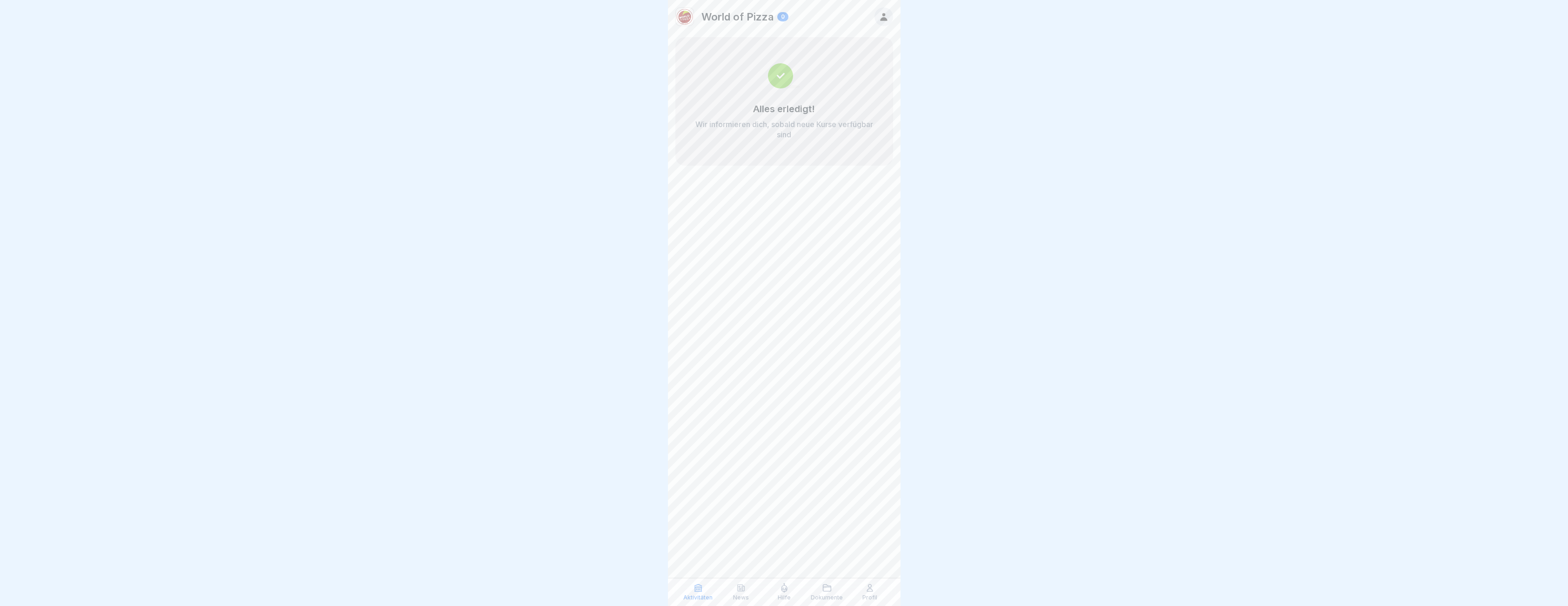
click at [883, 15] on icon at bounding box center [883, 17] width 7 height 8
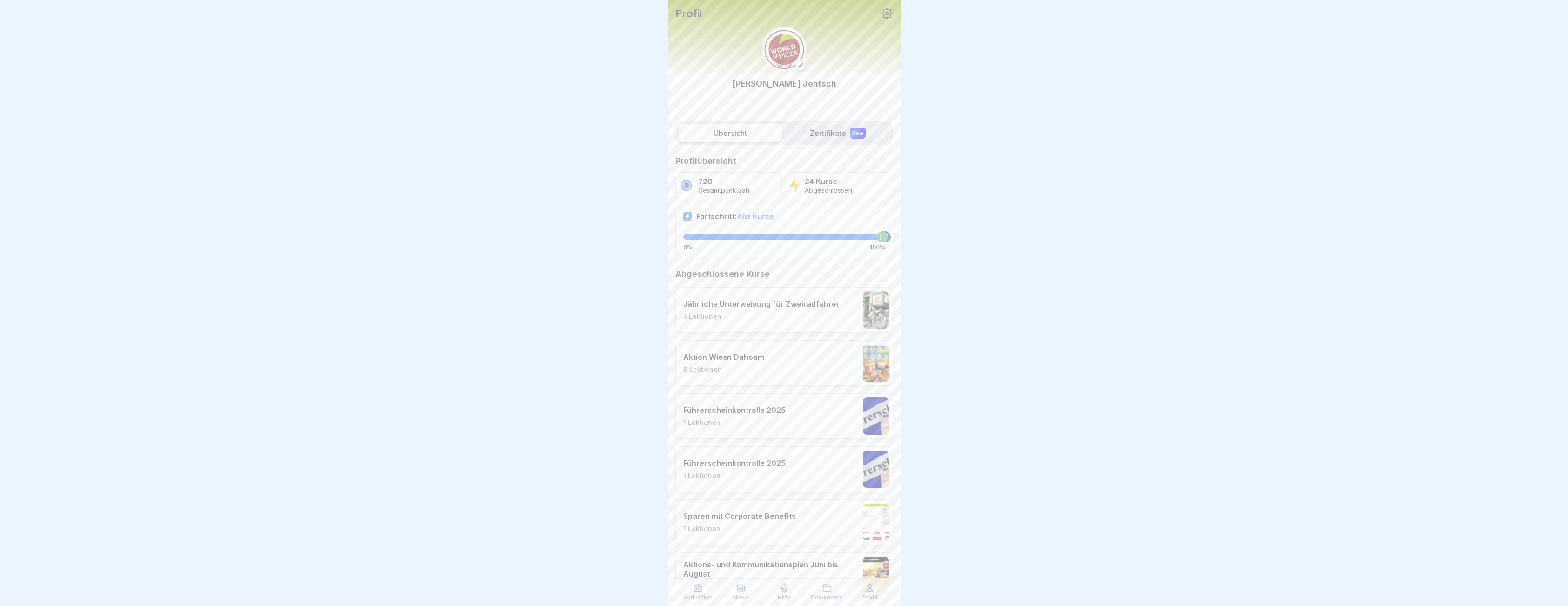
click at [716, 183] on p "720" at bounding box center [724, 182] width 53 height 9
click at [813, 187] on p "Abgeschlossen" at bounding box center [828, 190] width 48 height 8
click at [823, 133] on label "Zertifikate New" at bounding box center [838, 133] width 104 height 18
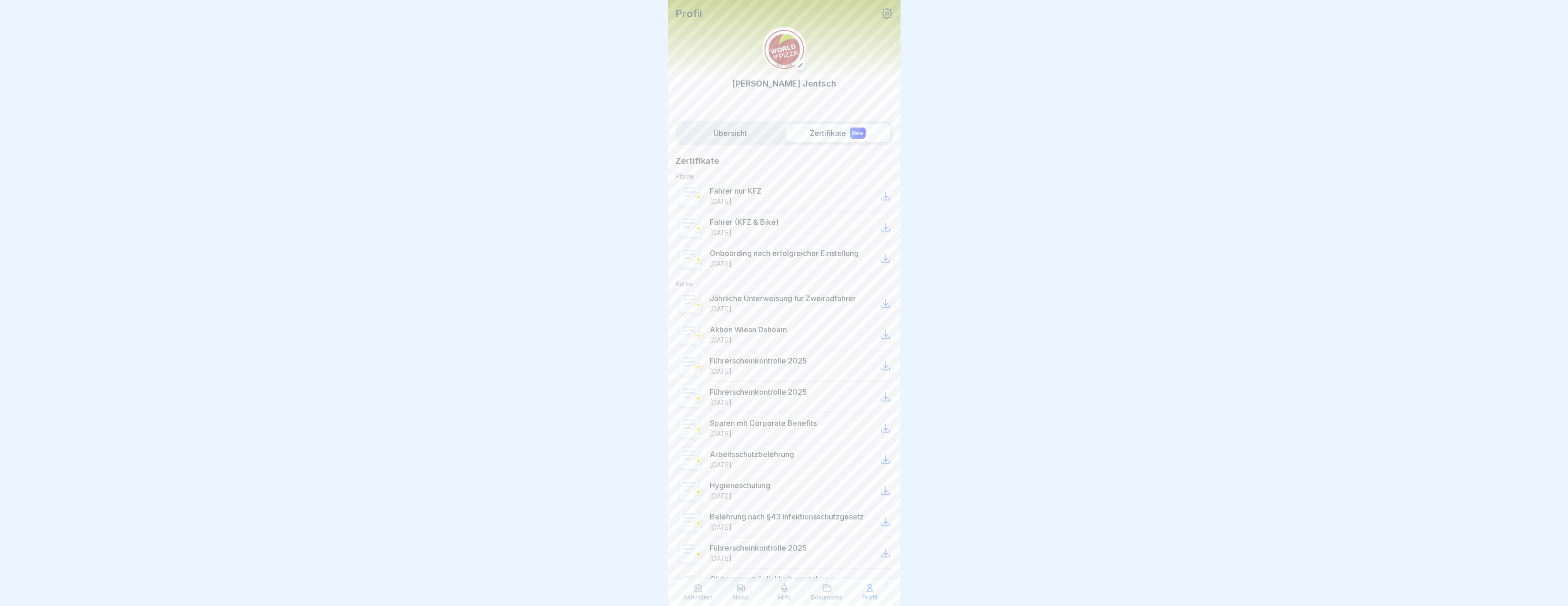
click at [738, 130] on label "Übersicht" at bounding box center [731, 133] width 104 height 18
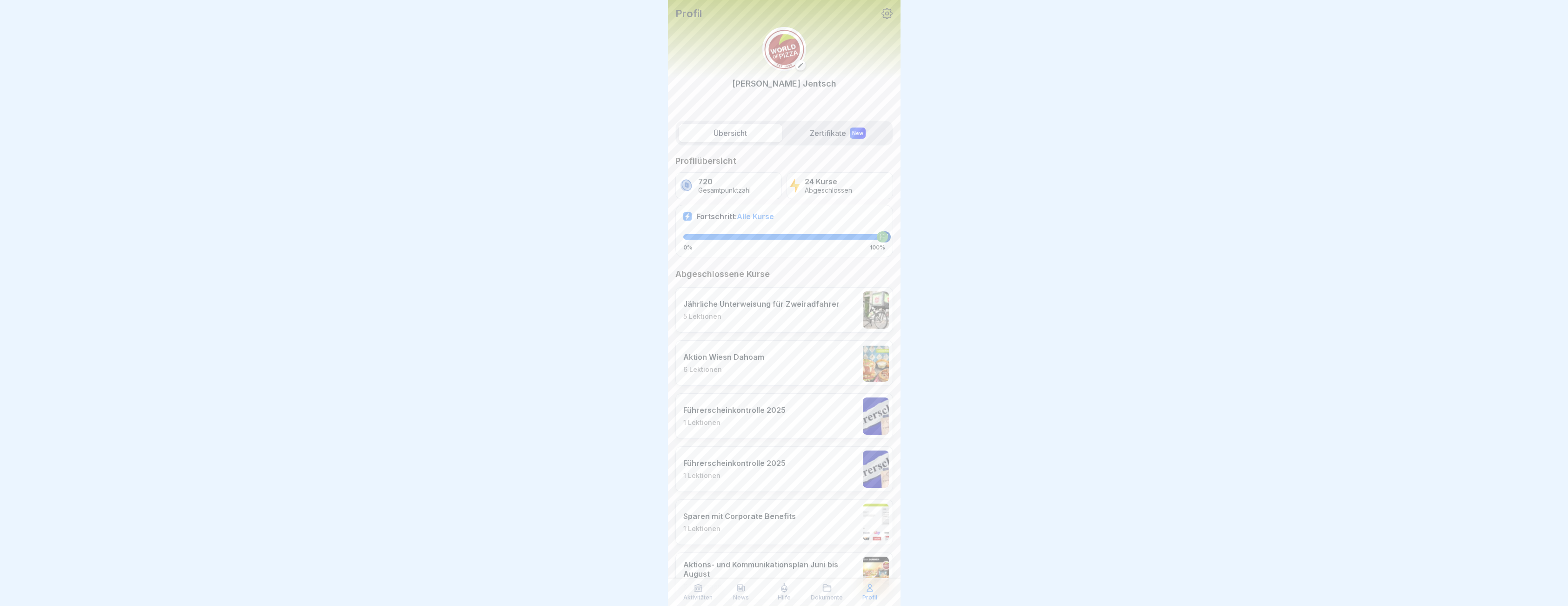
drag, startPoint x: 829, startPoint y: 187, endPoint x: 822, endPoint y: 186, distance: 7.1
click at [829, 187] on p "Abgeschlossen" at bounding box center [828, 190] width 48 height 8
click at [738, 185] on p "720" at bounding box center [724, 182] width 53 height 9
click at [695, 591] on icon at bounding box center [698, 588] width 7 height 7
